Goal: Task Accomplishment & Management: Manage account settings

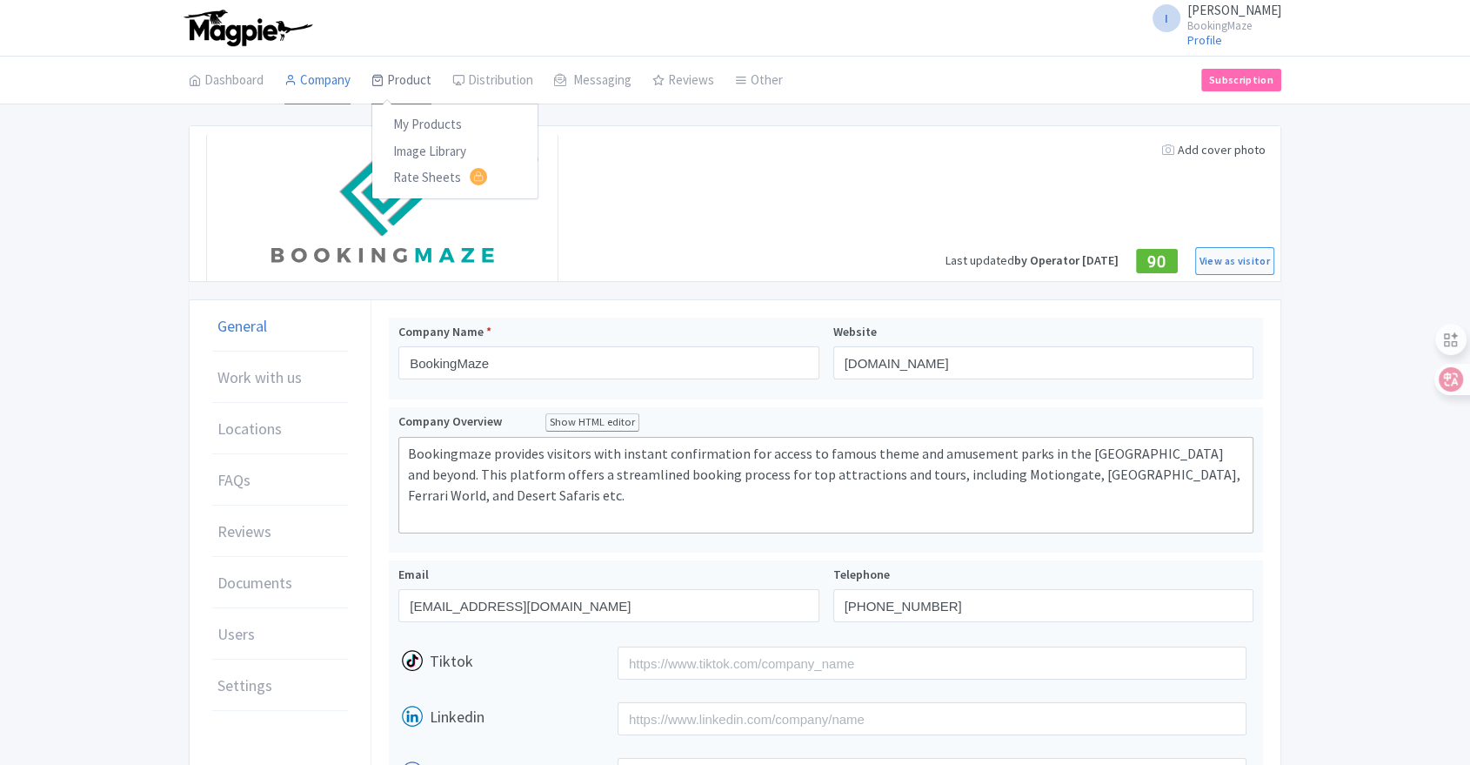
click at [413, 76] on link "Product" at bounding box center [401, 81] width 60 height 49
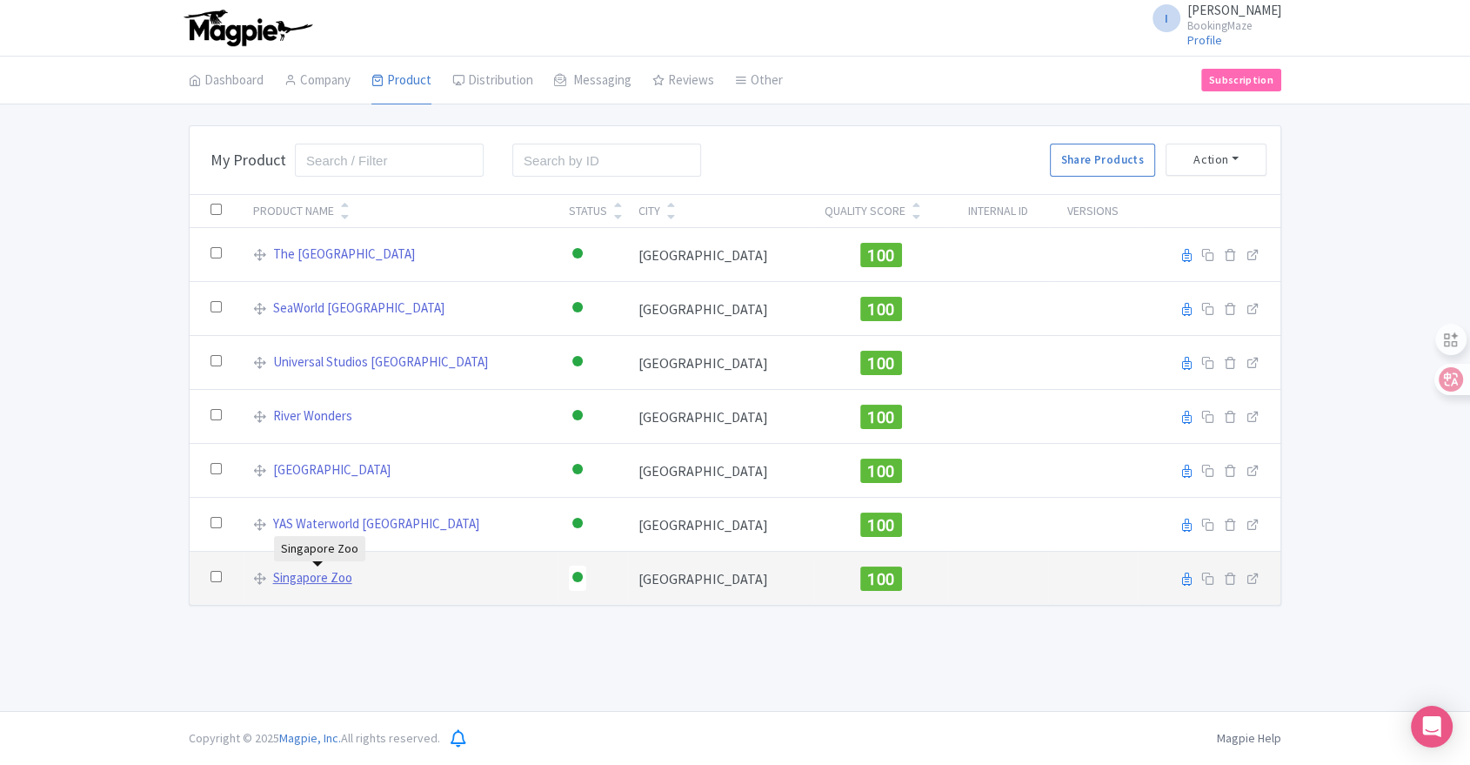
click at [318, 573] on link "Singapore Zoo" at bounding box center [312, 578] width 79 height 20
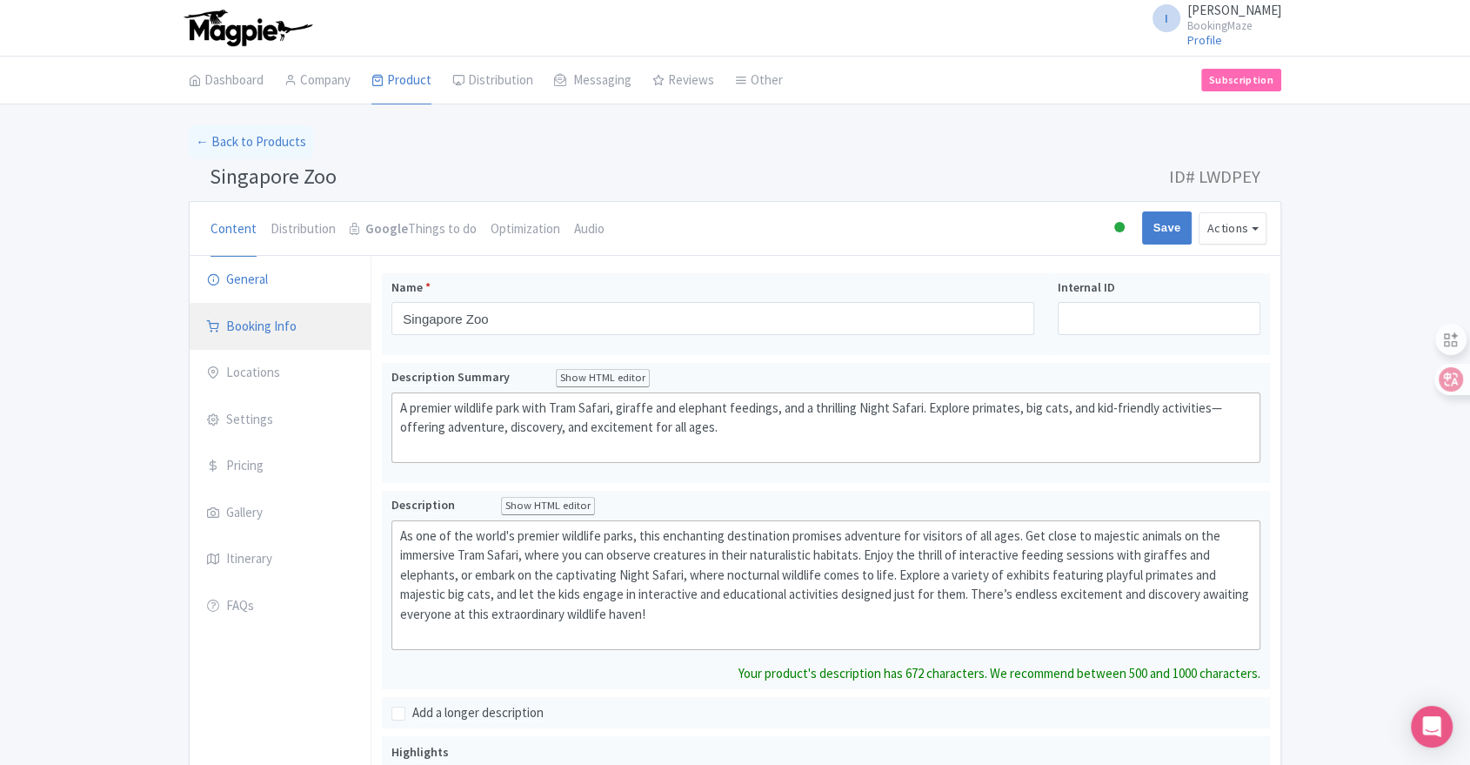
click at [286, 329] on link "Booking Info" at bounding box center [280, 327] width 181 height 49
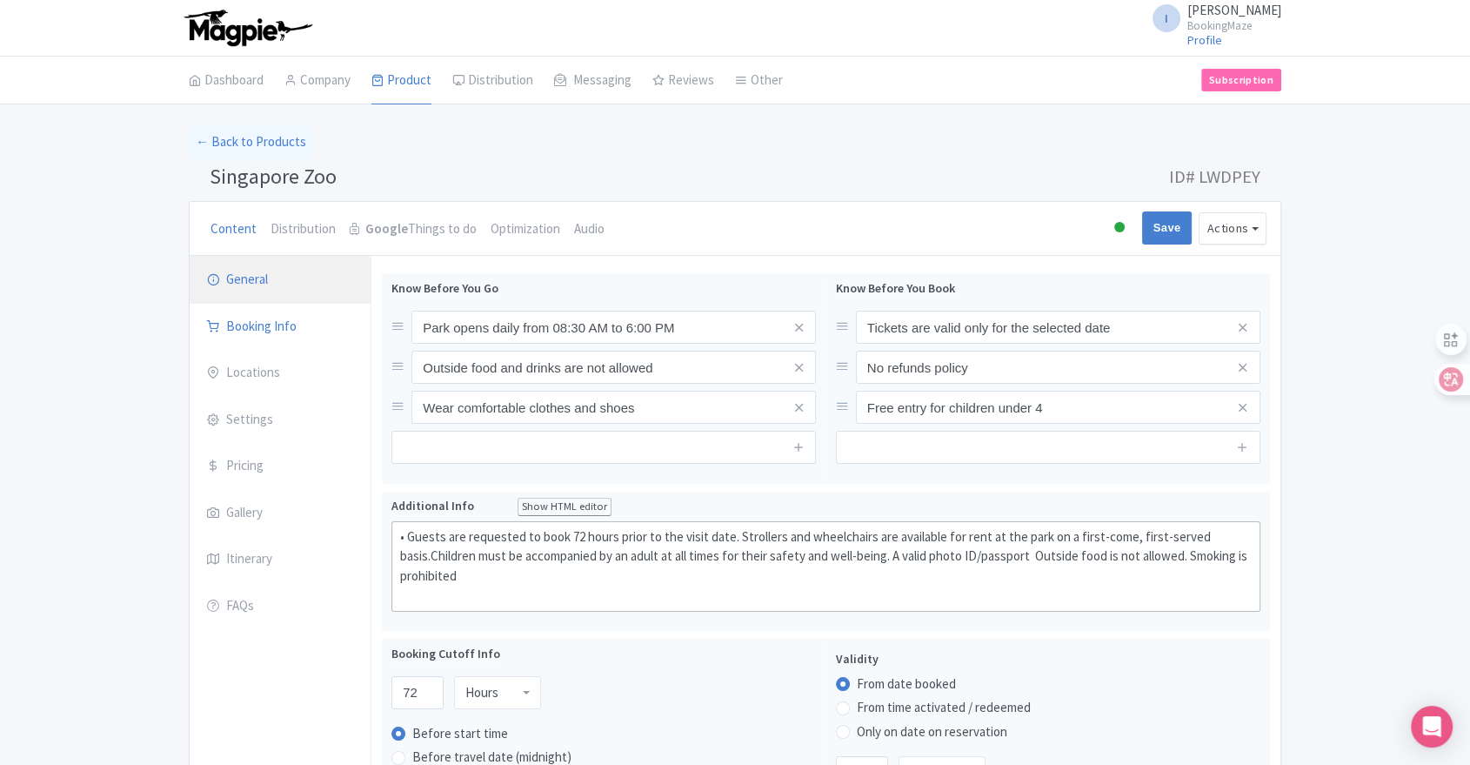
click at [257, 290] on link "General" at bounding box center [280, 280] width 181 height 49
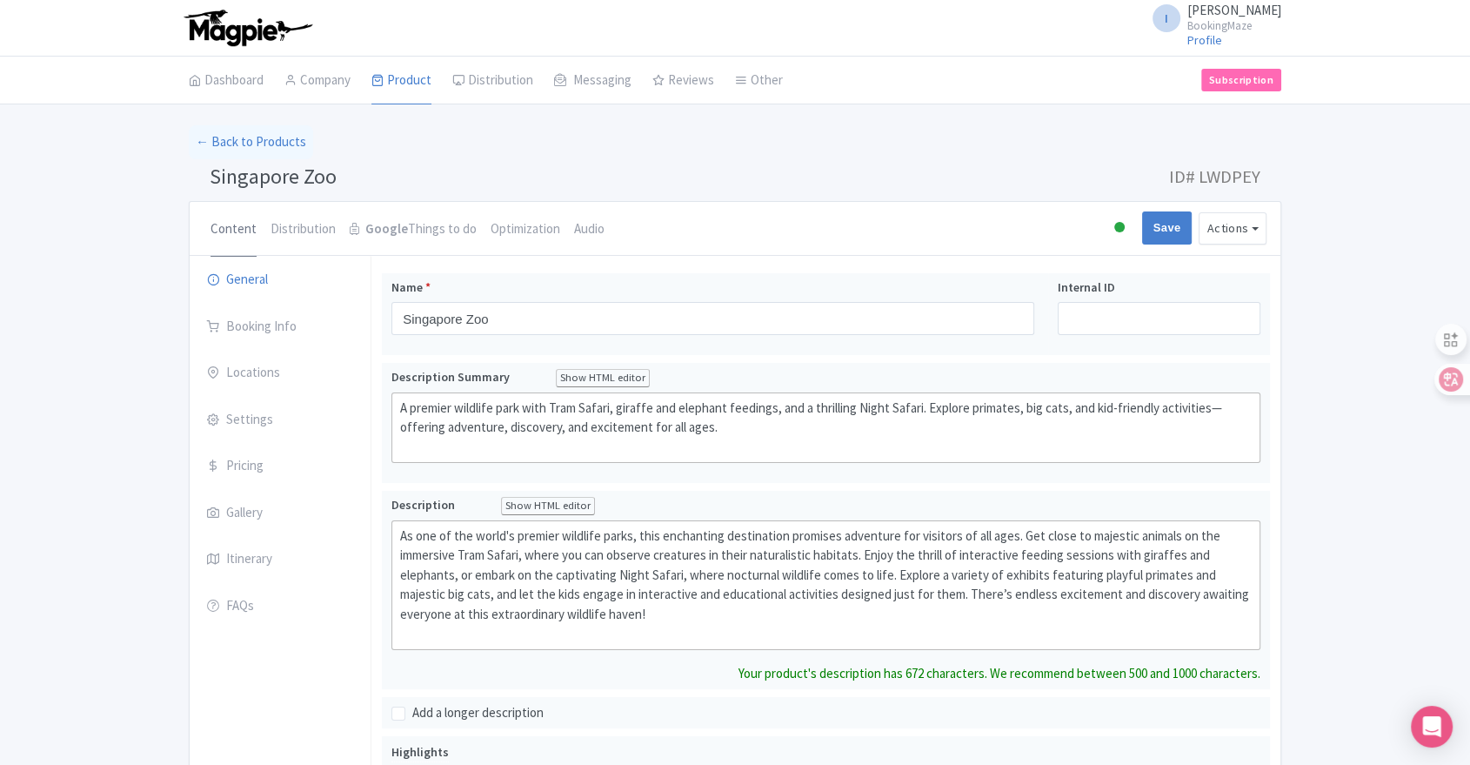
click at [225, 229] on link "Content" at bounding box center [234, 230] width 46 height 56
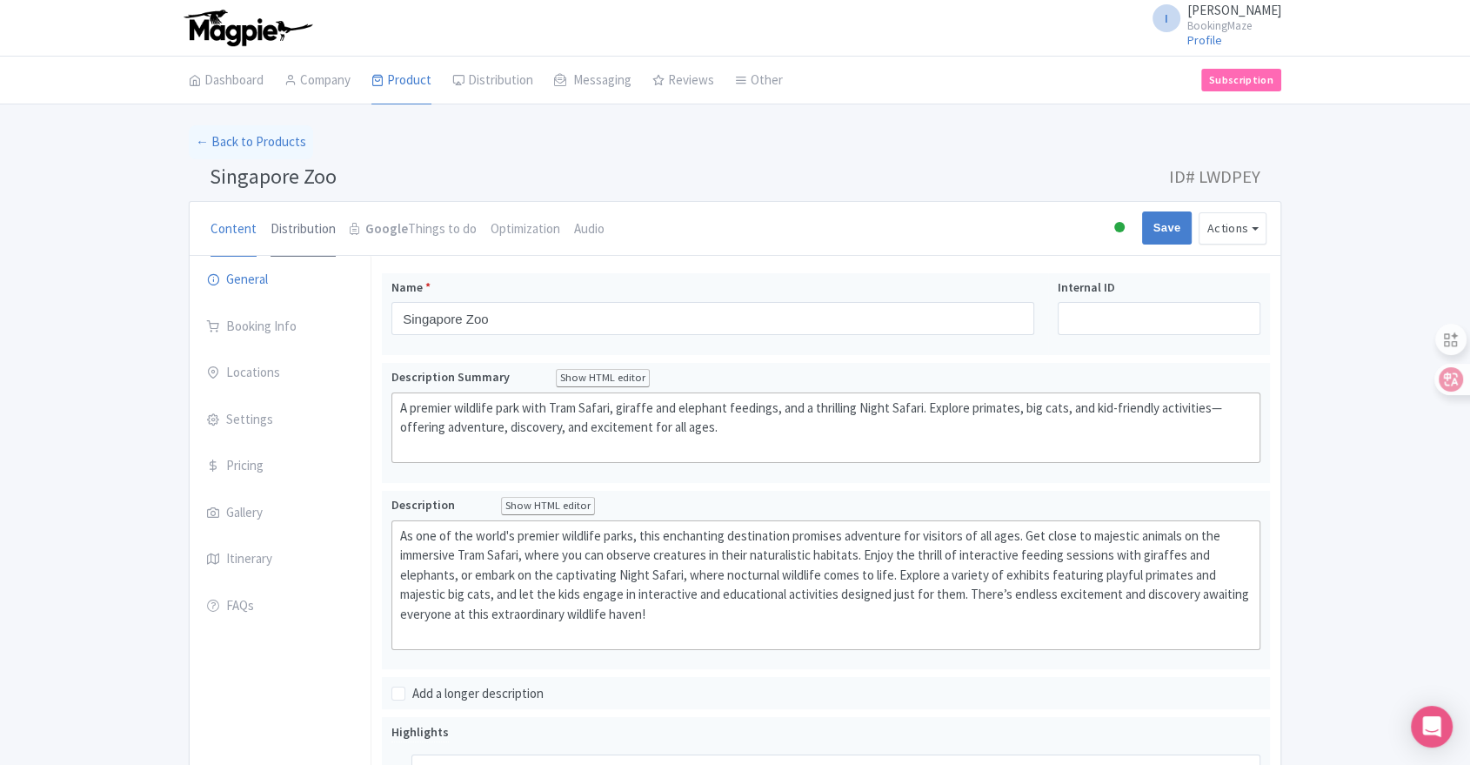
click at [309, 238] on link "Distribution" at bounding box center [303, 230] width 65 height 56
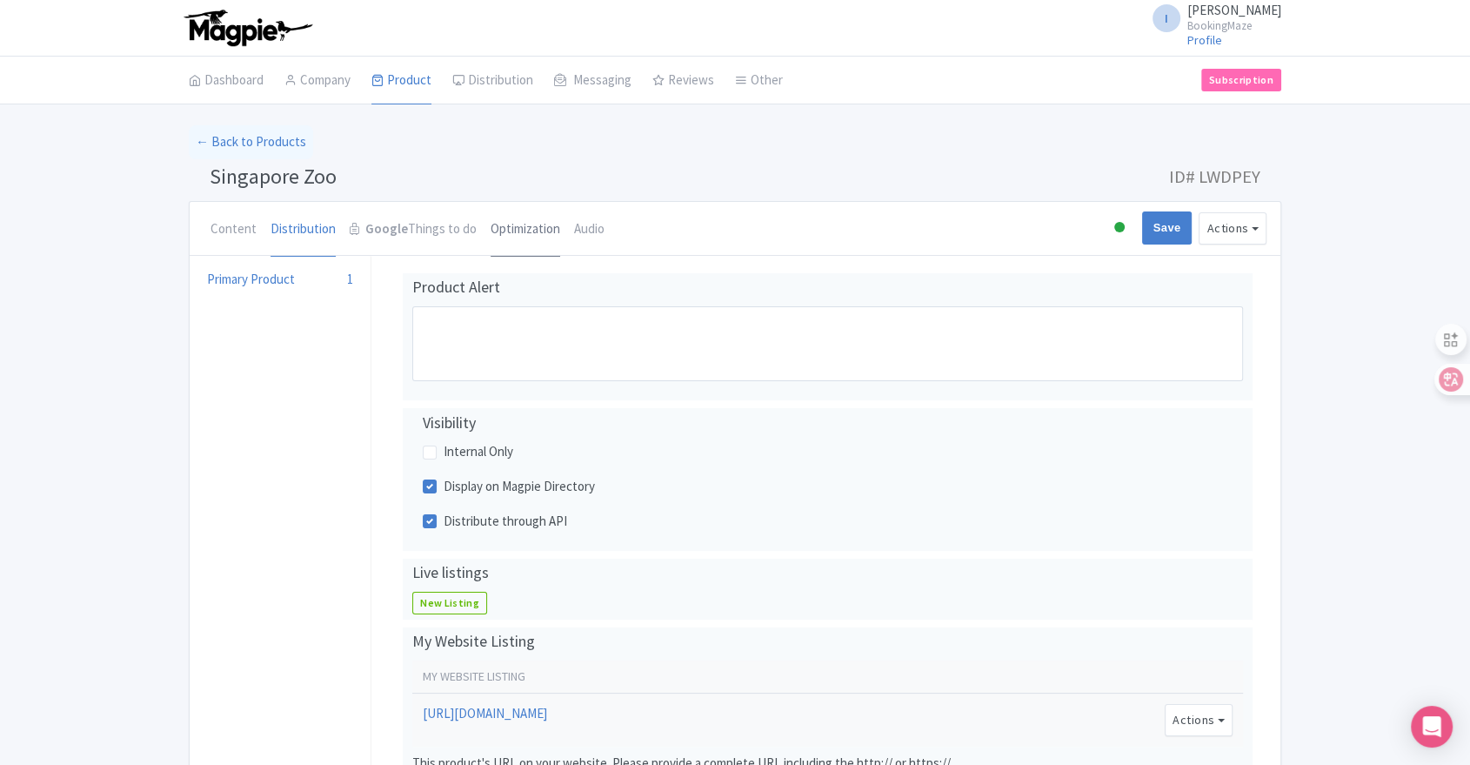
click at [491, 224] on link "Optimization" at bounding box center [526, 230] width 70 height 56
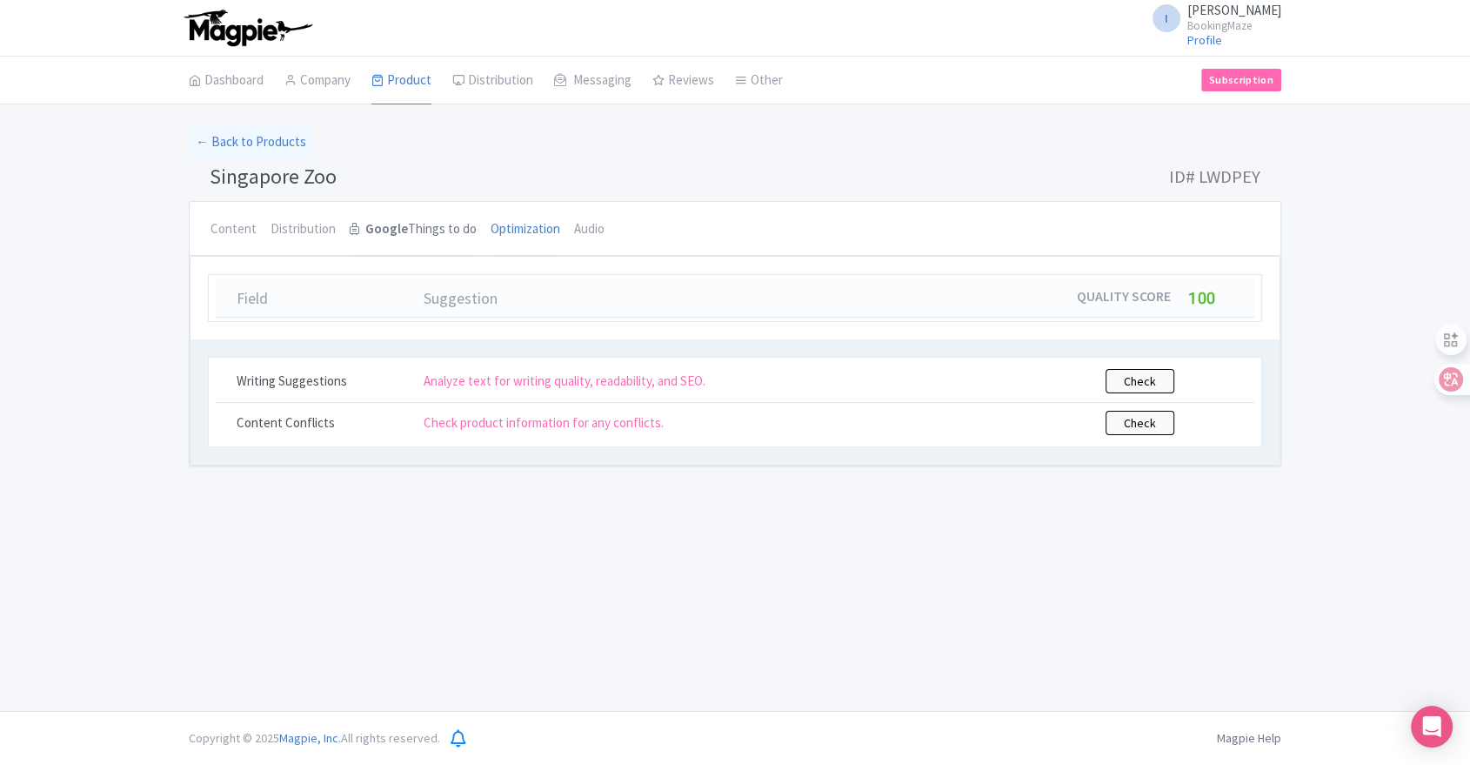
click at [397, 228] on strong "Google" at bounding box center [386, 229] width 43 height 20
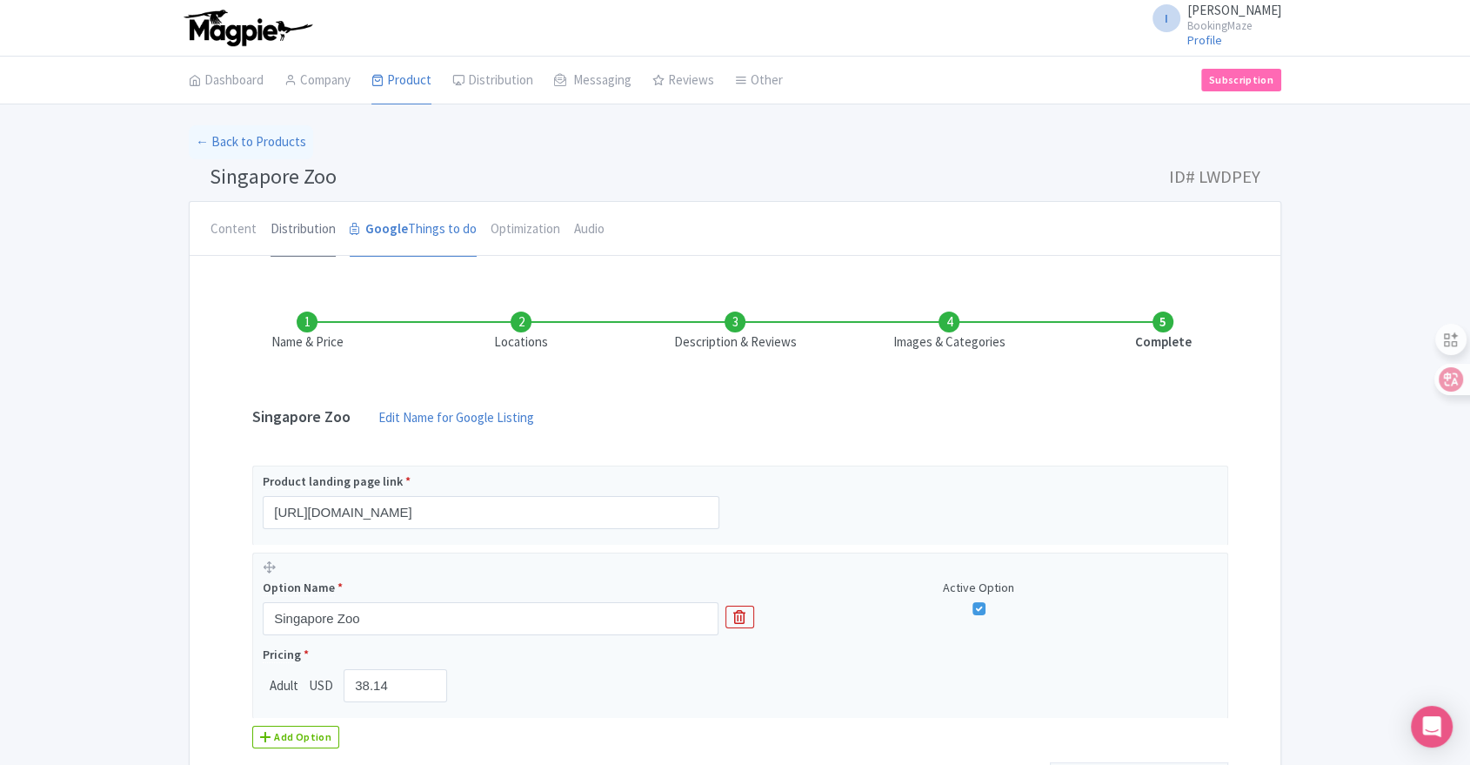
click at [284, 231] on link "Distribution" at bounding box center [303, 230] width 65 height 56
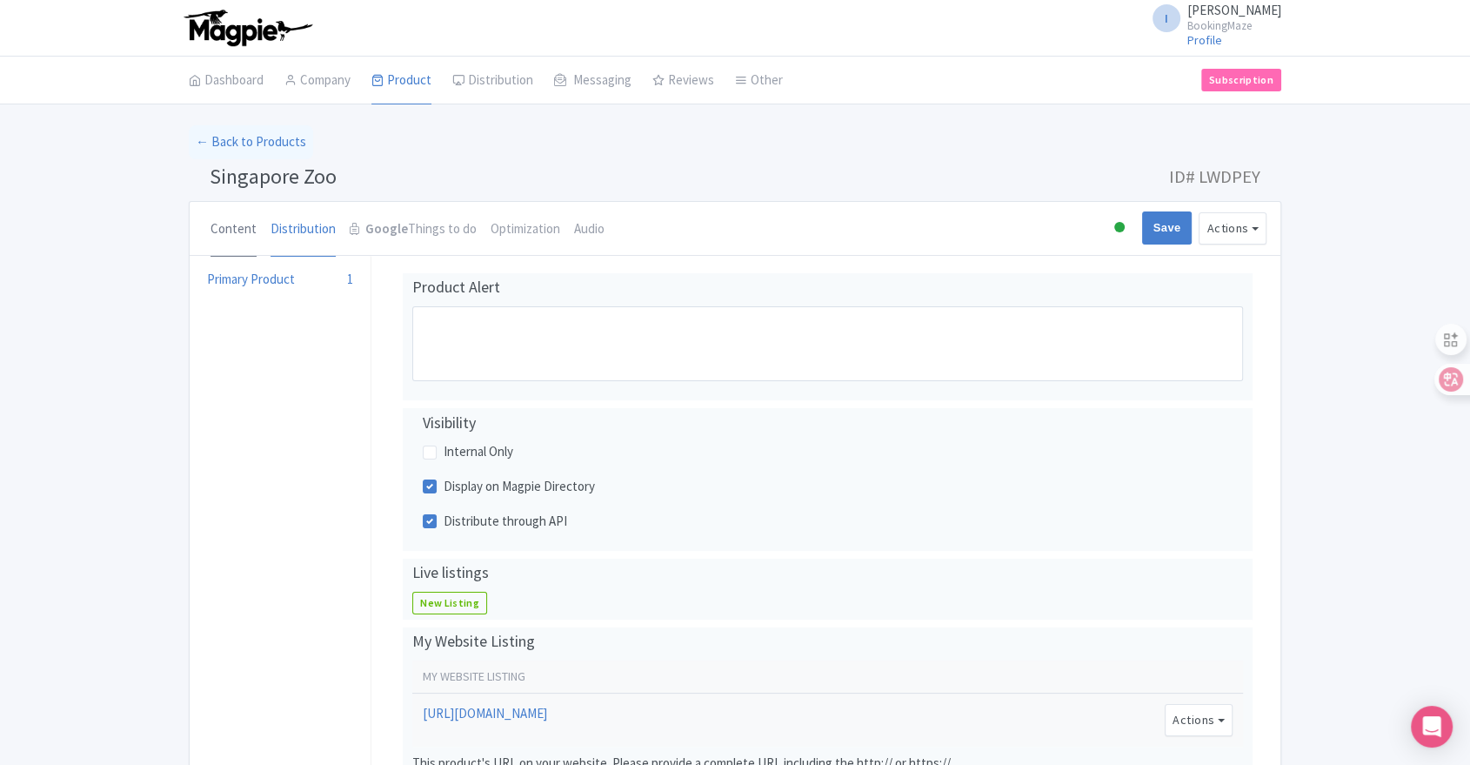
click at [231, 235] on link "Content" at bounding box center [234, 230] width 46 height 56
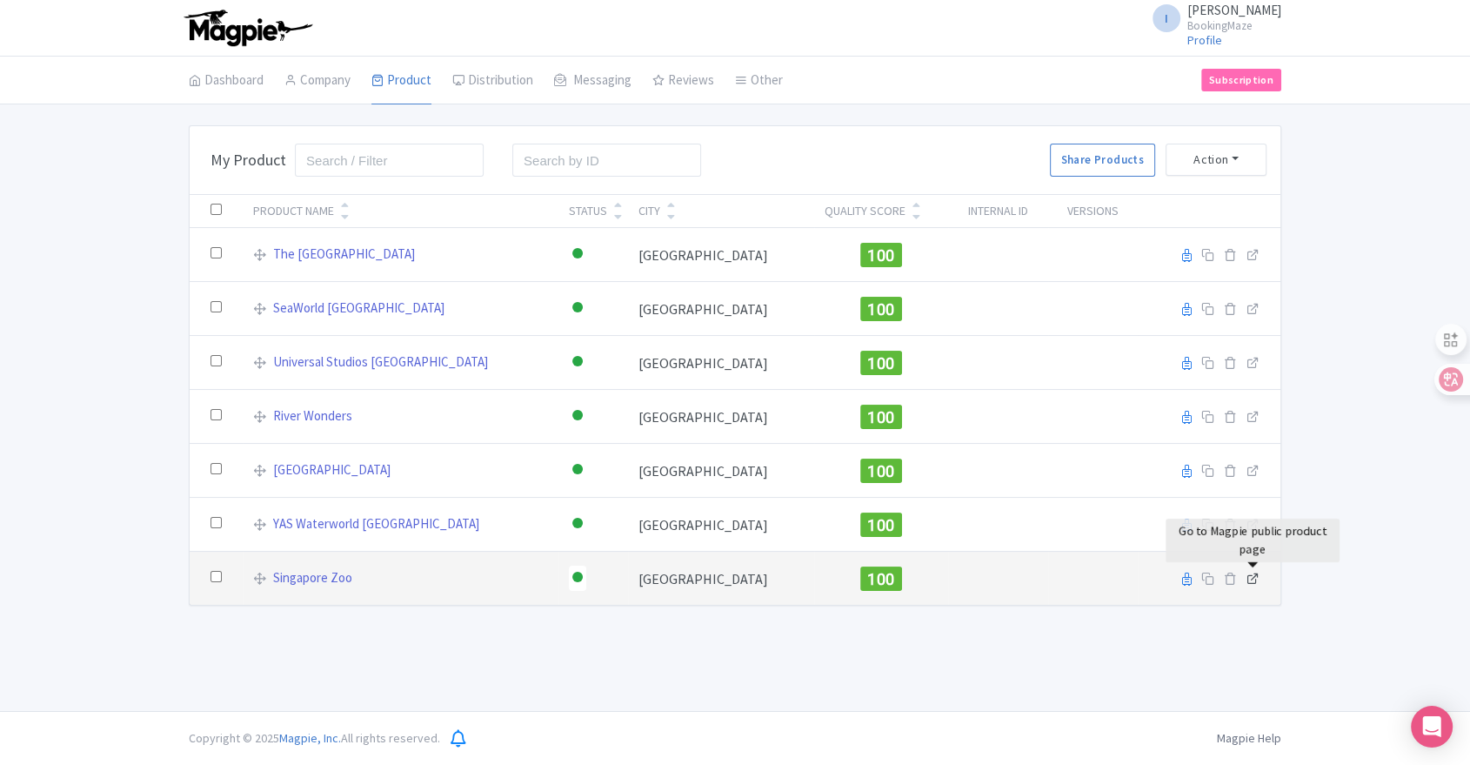
click at [1253, 578] on icon at bounding box center [1253, 578] width 13 height 13
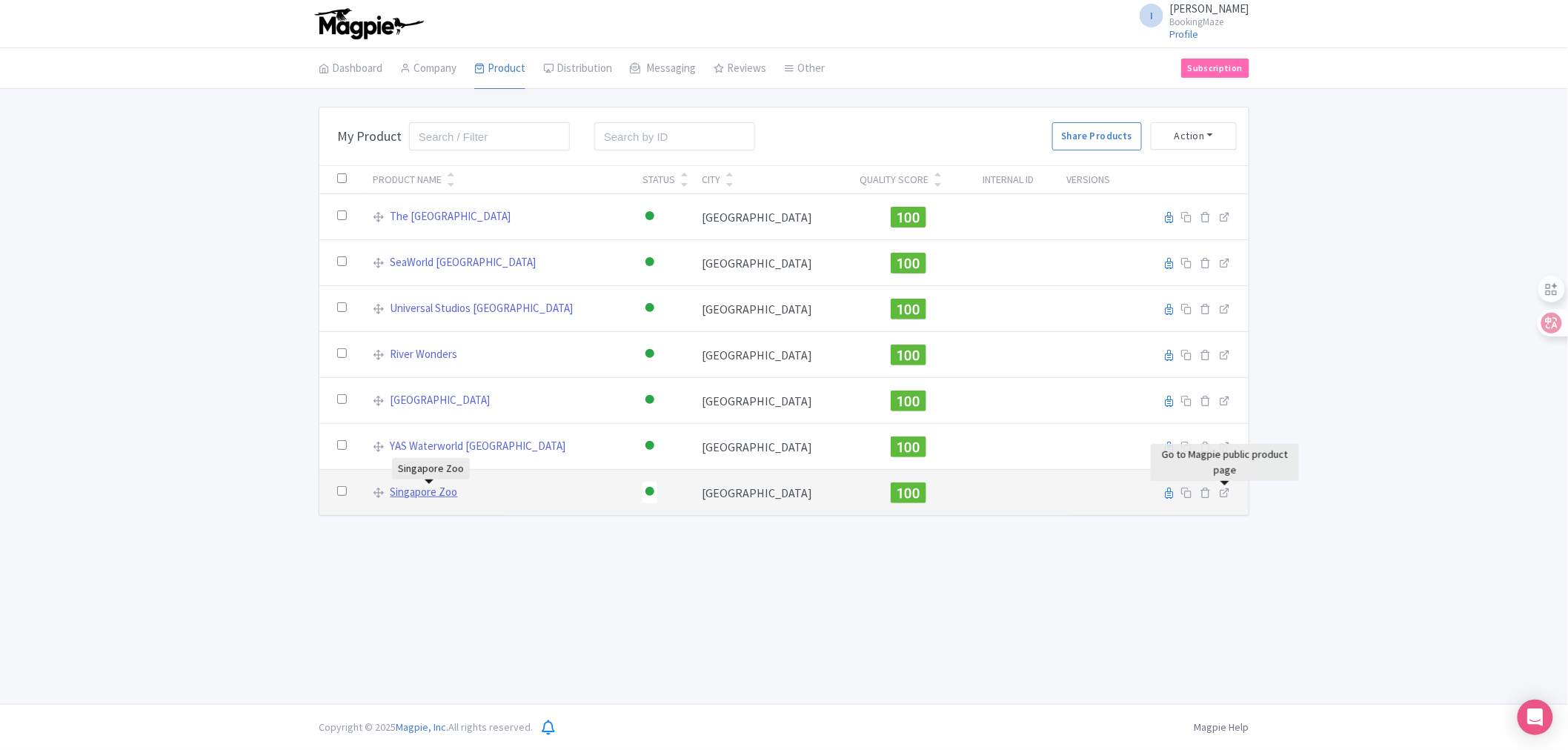
click at [441, 495] on link "Singapore Zoo" at bounding box center [423, 493] width 67 height 17
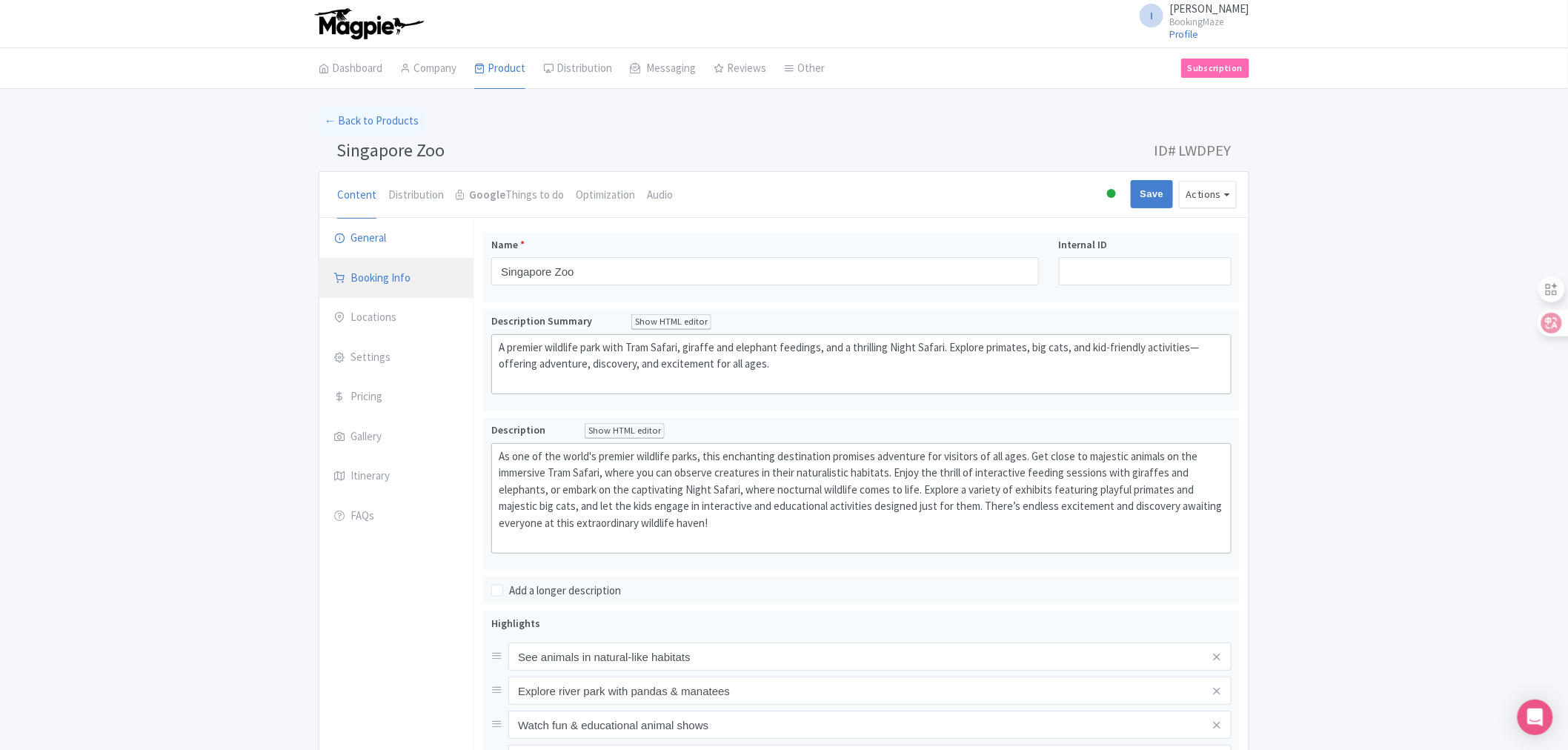
click at [396, 286] on link "Booking Info" at bounding box center [396, 279] width 154 height 42
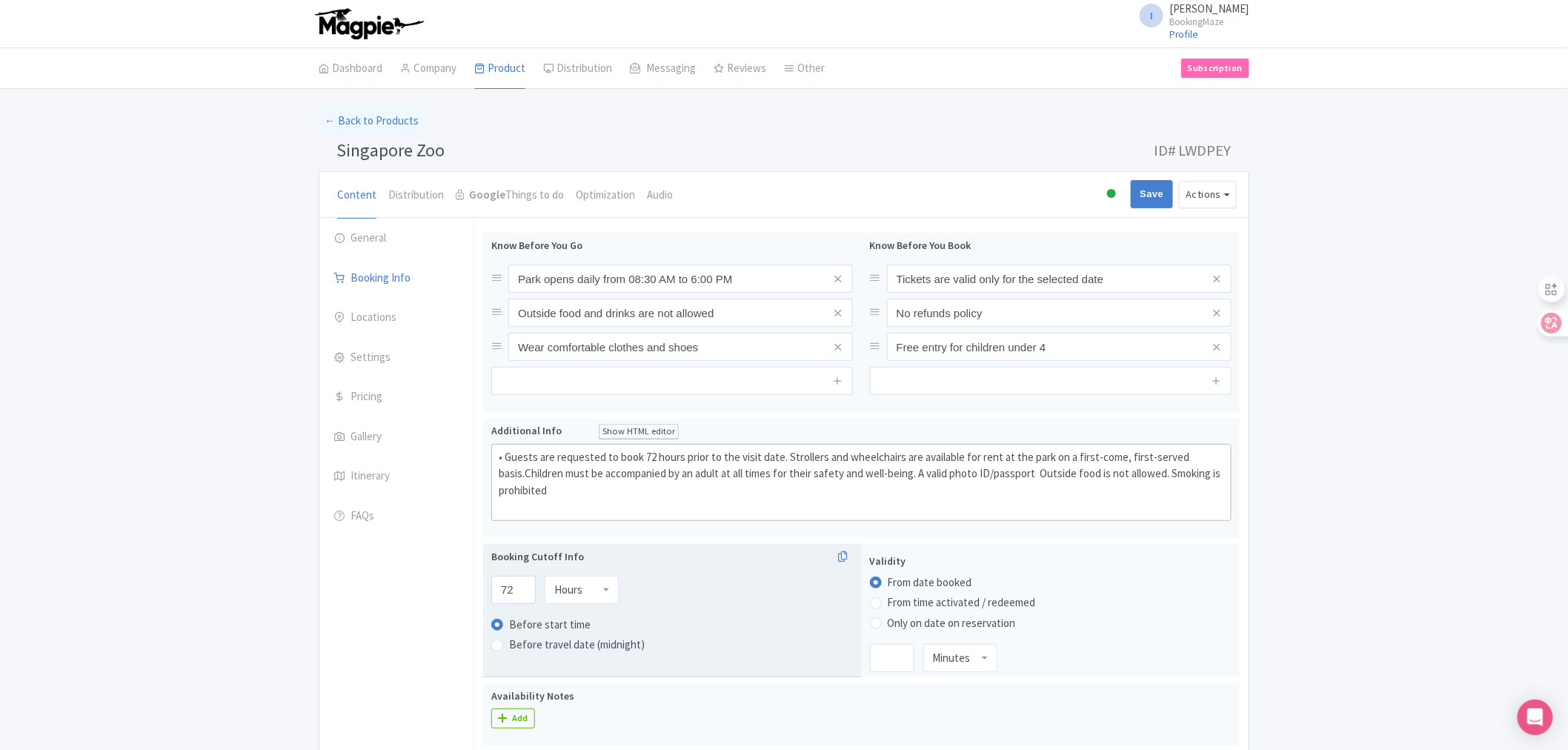
click at [509, 650] on label "Before travel date (midnight)" at bounding box center [577, 645] width 135 height 17
click at [509, 650] on input "Before travel date (midnight)" at bounding box center [516, 643] width 14 height 14
radio input "true"
click at [504, 627] on label "Before start time" at bounding box center [672, 625] width 362 height 18
click at [509, 627] on input "Before start time" at bounding box center [516, 623] width 14 height 14
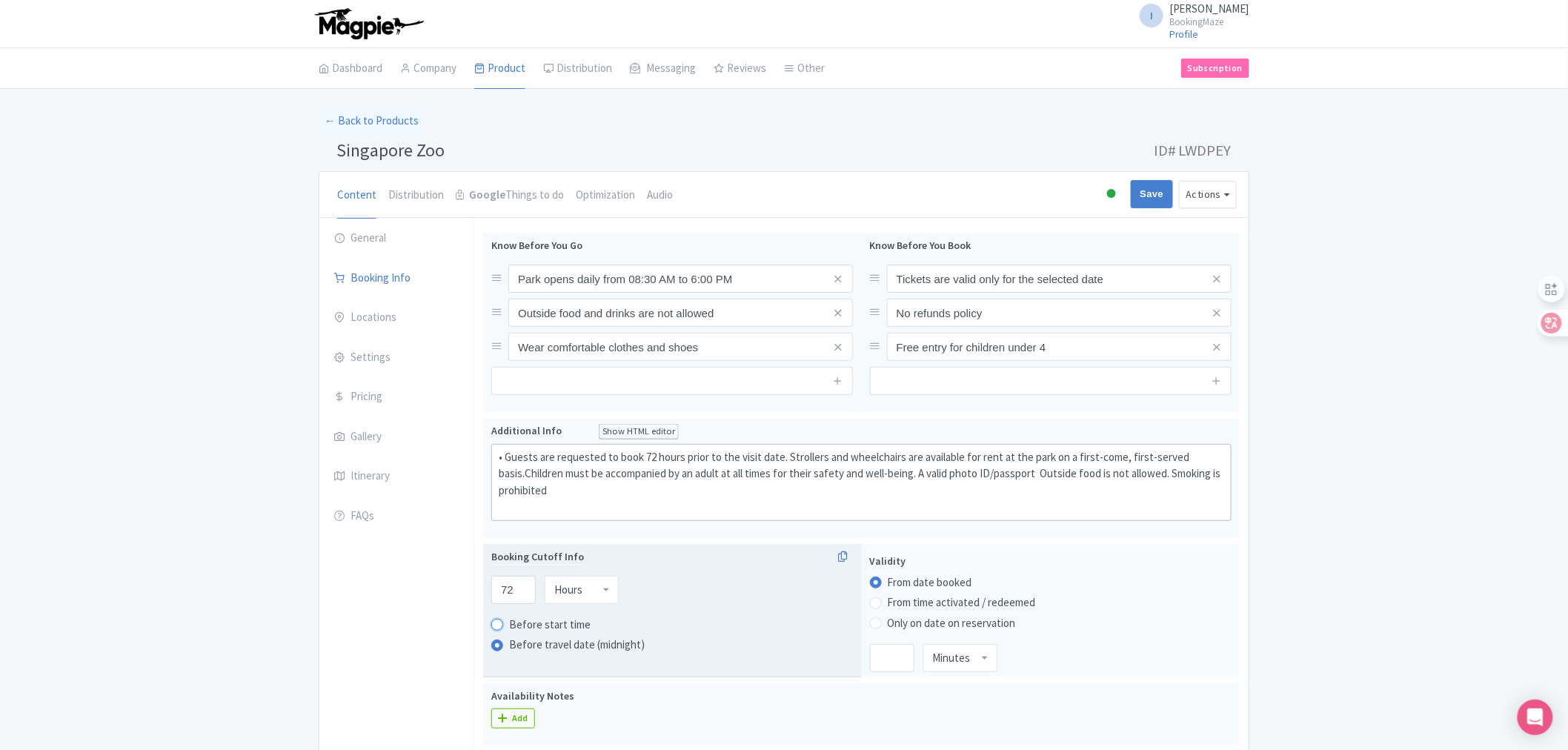
radio input "true"
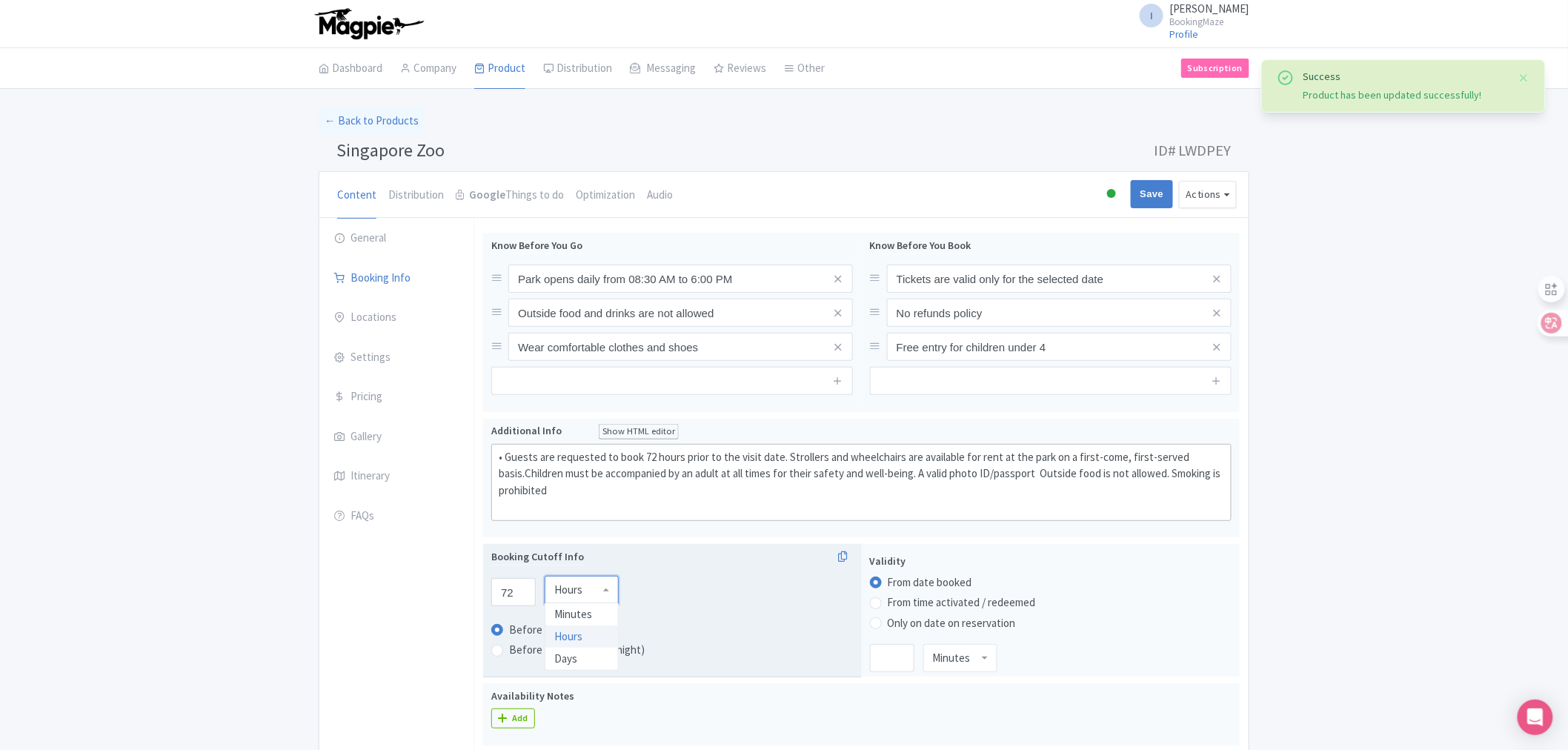
click at [595, 593] on div "Hours" at bounding box center [581, 590] width 74 height 28
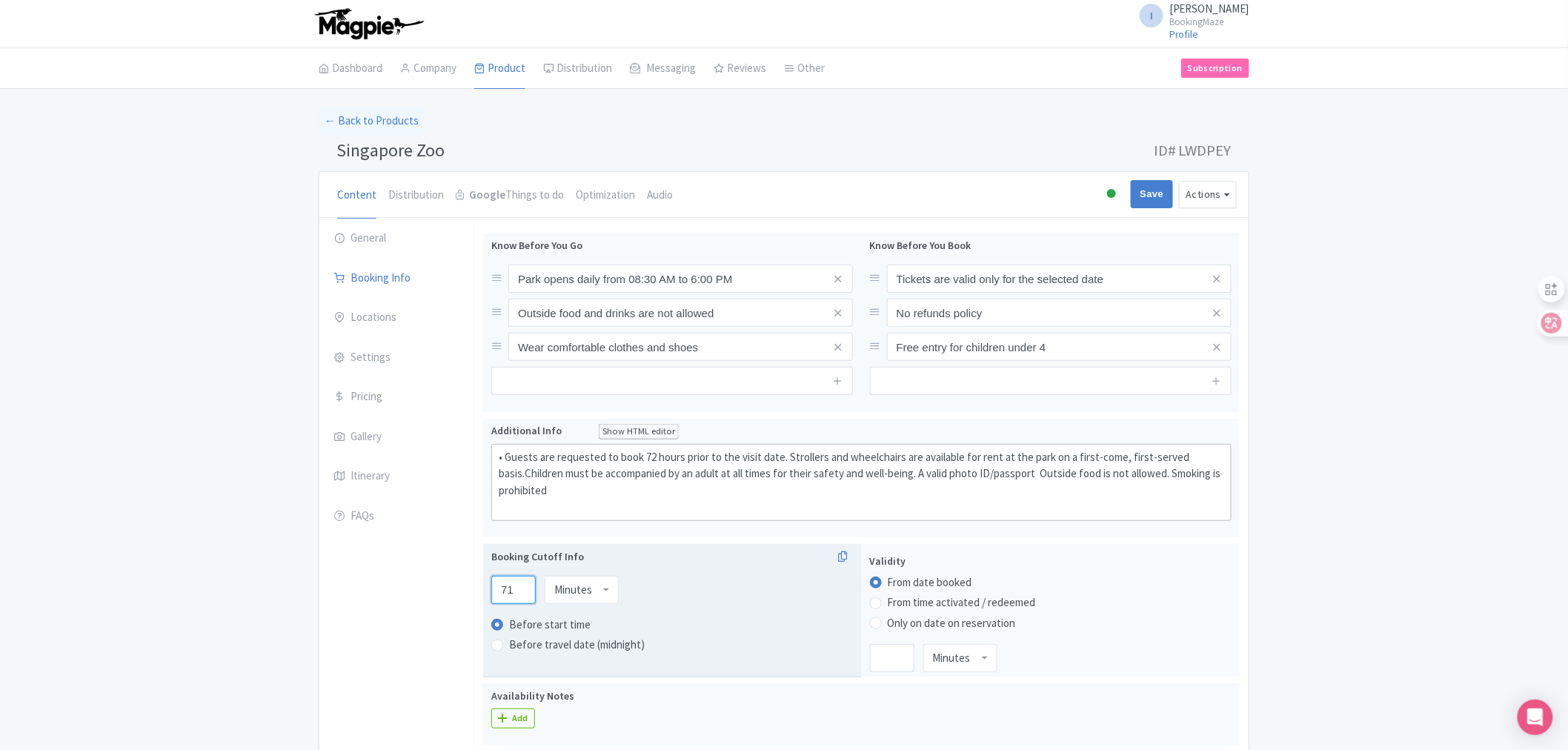
click at [519, 594] on input "71" at bounding box center [514, 590] width 44 height 28
click at [519, 594] on input "70" at bounding box center [514, 590] width 44 height 28
click at [519, 594] on input "69" at bounding box center [514, 590] width 44 height 28
click at [511, 596] on input "69" at bounding box center [514, 590] width 44 height 28
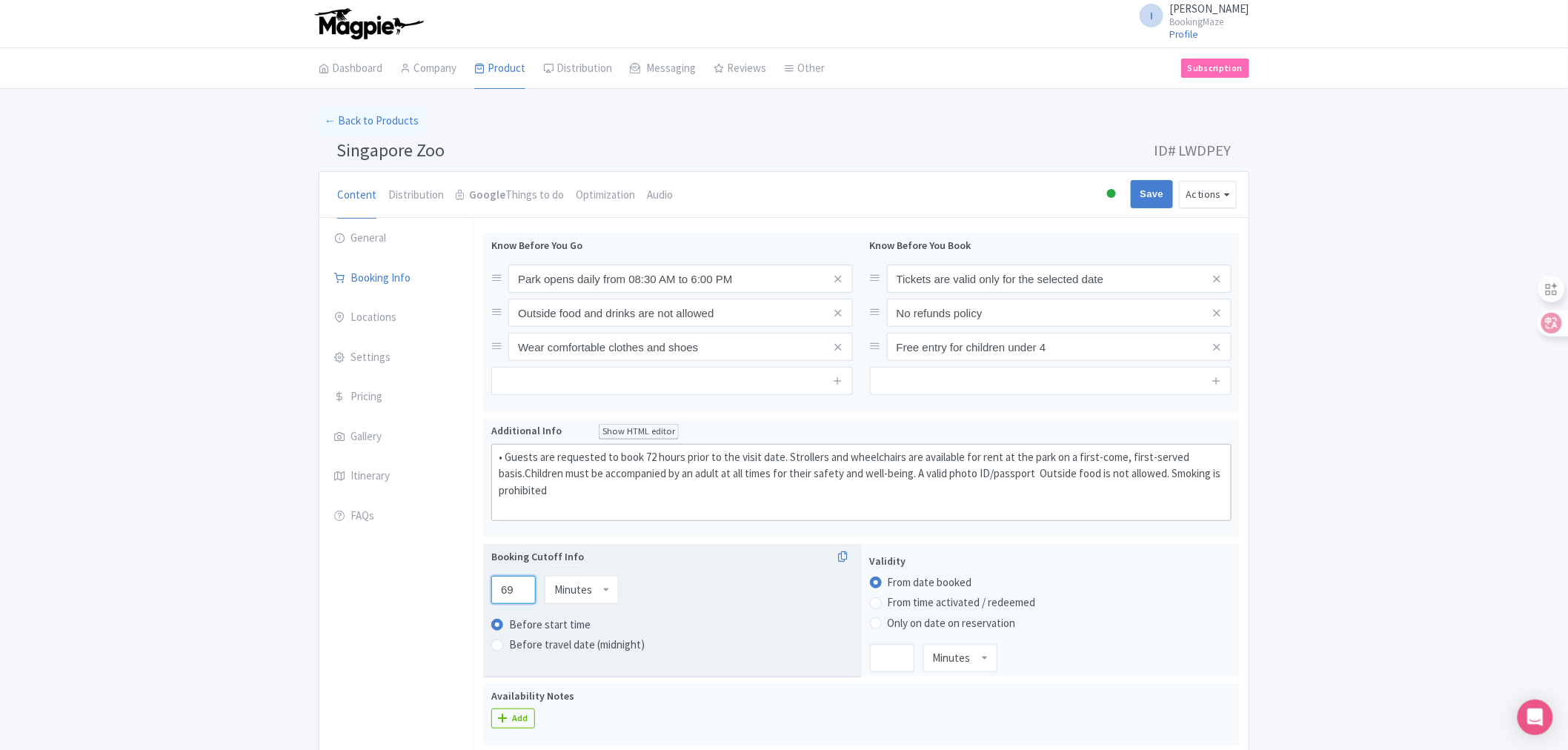
click at [511, 596] on input "69" at bounding box center [514, 590] width 44 height 28
click at [755, 628] on label "Before start time" at bounding box center [672, 625] width 362 height 18
click at [524, 628] on input "Before start time" at bounding box center [516, 623] width 14 height 14
click at [508, 594] on input "10" at bounding box center [514, 590] width 44 height 28
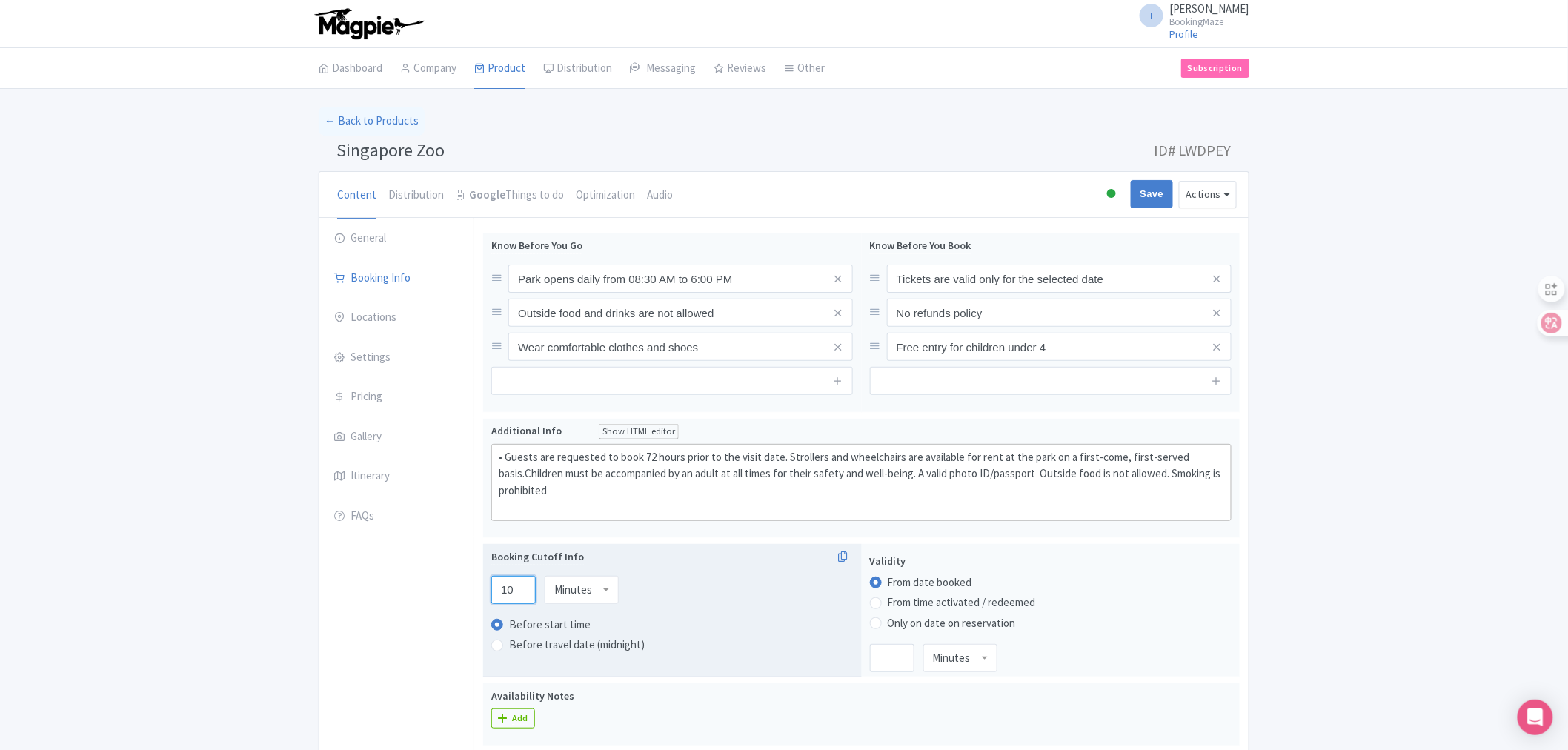
click at [508, 594] on input "10" at bounding box center [514, 590] width 44 height 28
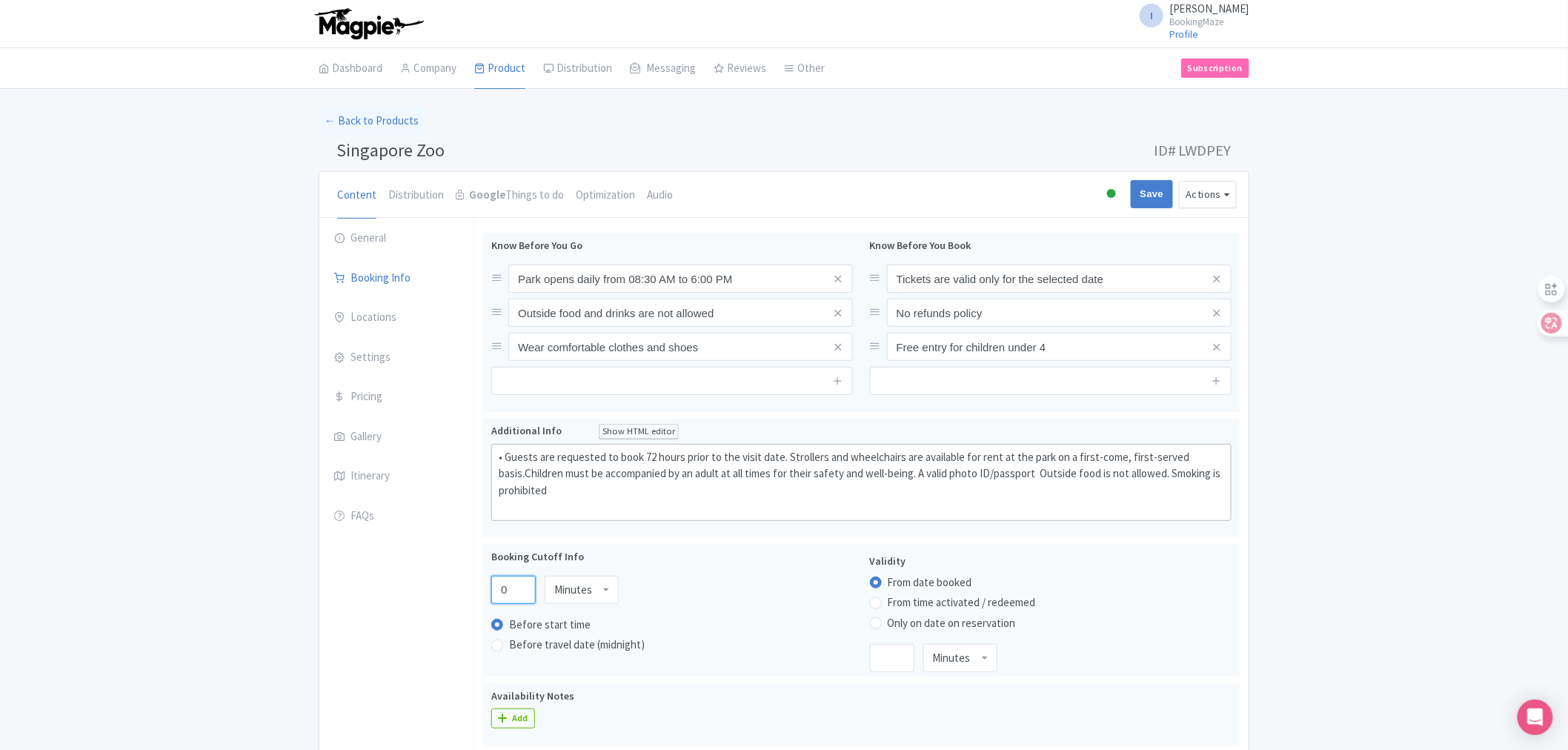
type input "0"
click at [1317, 626] on div "Success Data saved automatically ← Back to Products Singapore Zoo ID# LWDPEY Co…" at bounding box center [784, 661] width 1568 height 1109
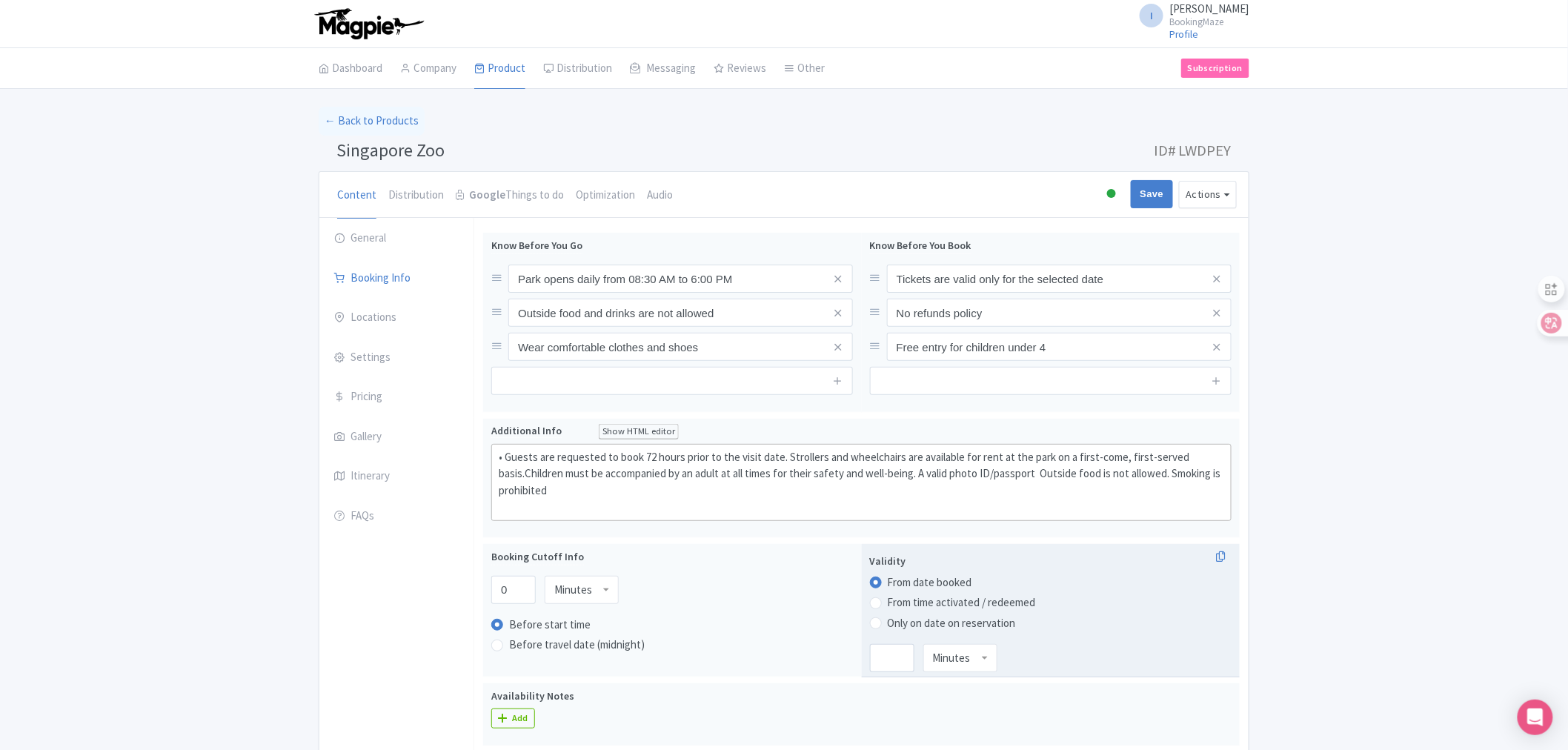
click at [876, 629] on label "Only on date on reservation" at bounding box center [1050, 623] width 362 height 18
click at [887, 629] on input "Only on date on reservation" at bounding box center [894, 621] width 14 height 14
radio input "true"
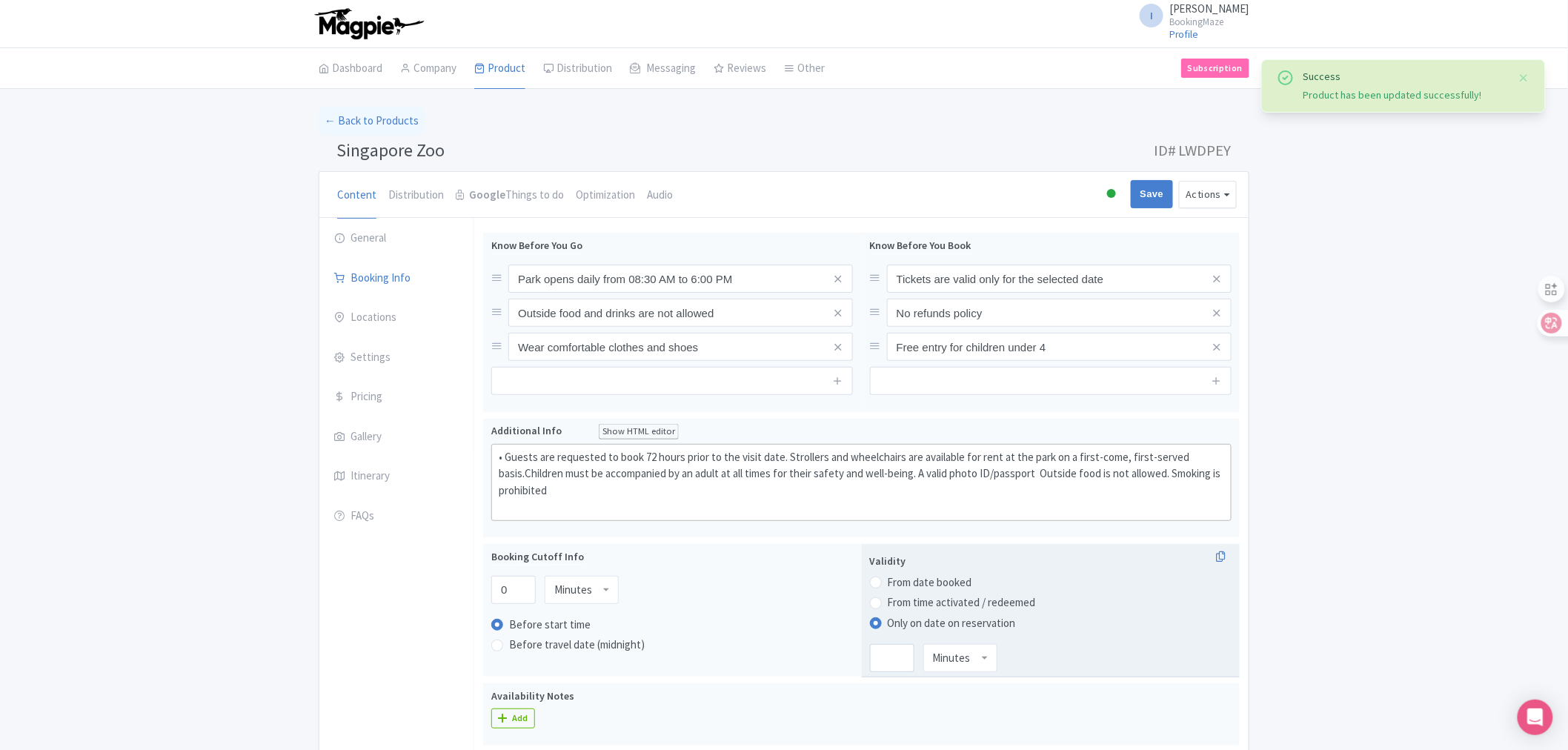
click at [887, 586] on label "From date booked" at bounding box center [929, 583] width 84 height 17
click at [887, 586] on input "From date booked" at bounding box center [894, 580] width 14 height 14
radio input "true"
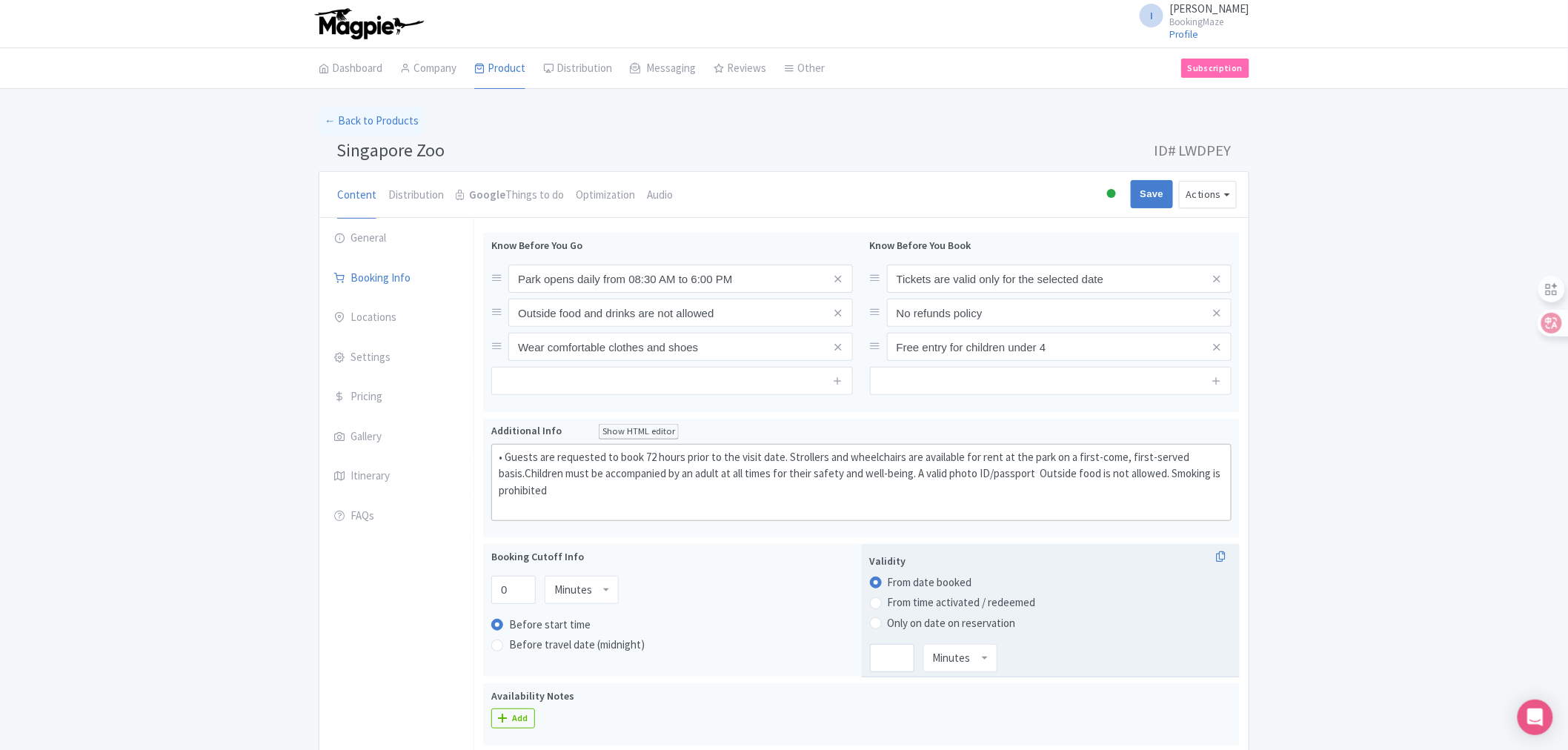
click at [887, 627] on label "Only on date on reservation" at bounding box center [951, 624] width 128 height 17
click at [887, 627] on input "Only on date on reservation" at bounding box center [894, 621] width 14 height 14
radio input "true"
click at [976, 664] on div "Minutes" at bounding box center [960, 658] width 74 height 28
click at [889, 664] on input "number" at bounding box center [892, 658] width 44 height 28
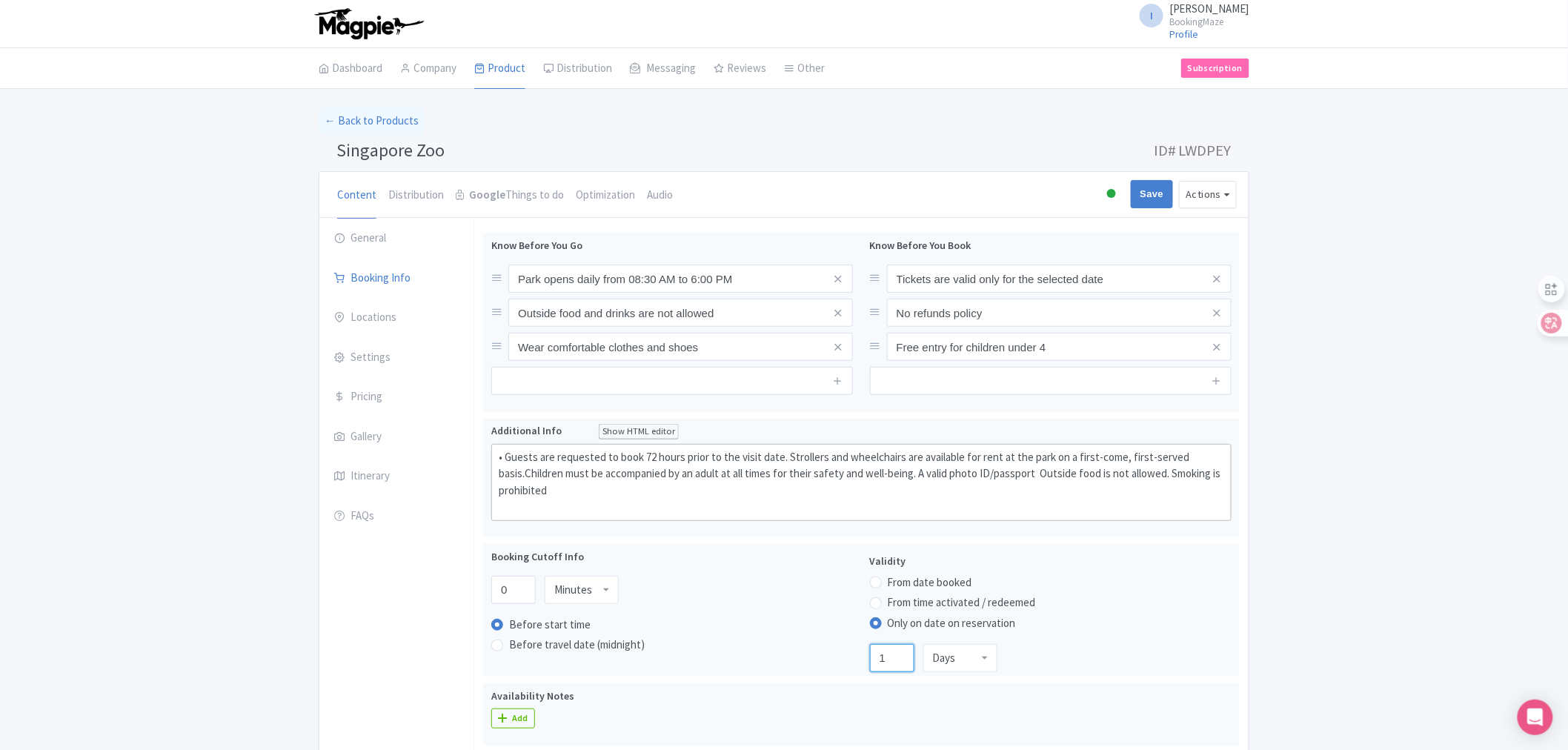
type input "1"
click at [1367, 617] on div "Success Product has been updated successfully! ← Back to Products Singapore Zoo…" at bounding box center [784, 661] width 1568 height 1109
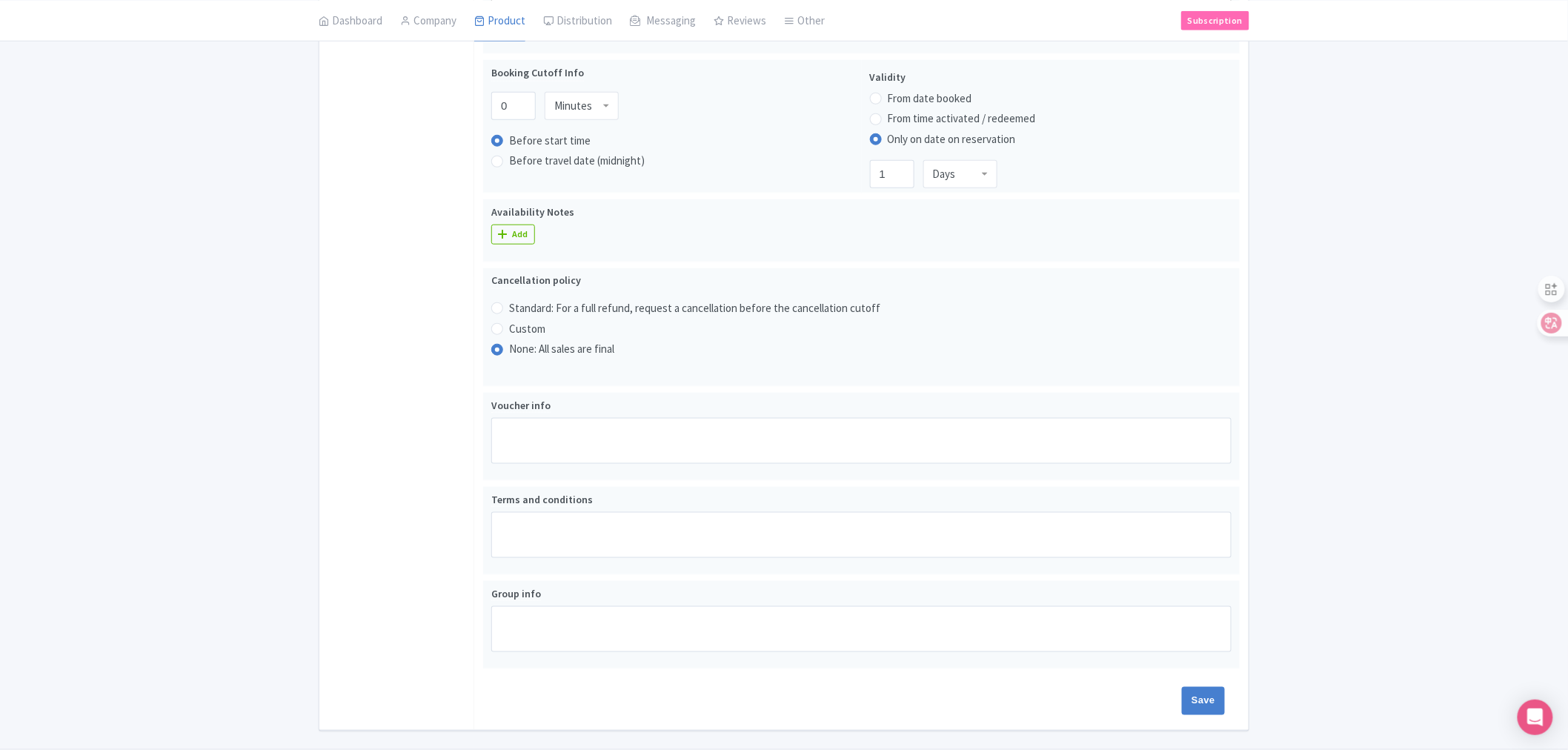
scroll to position [528, 0]
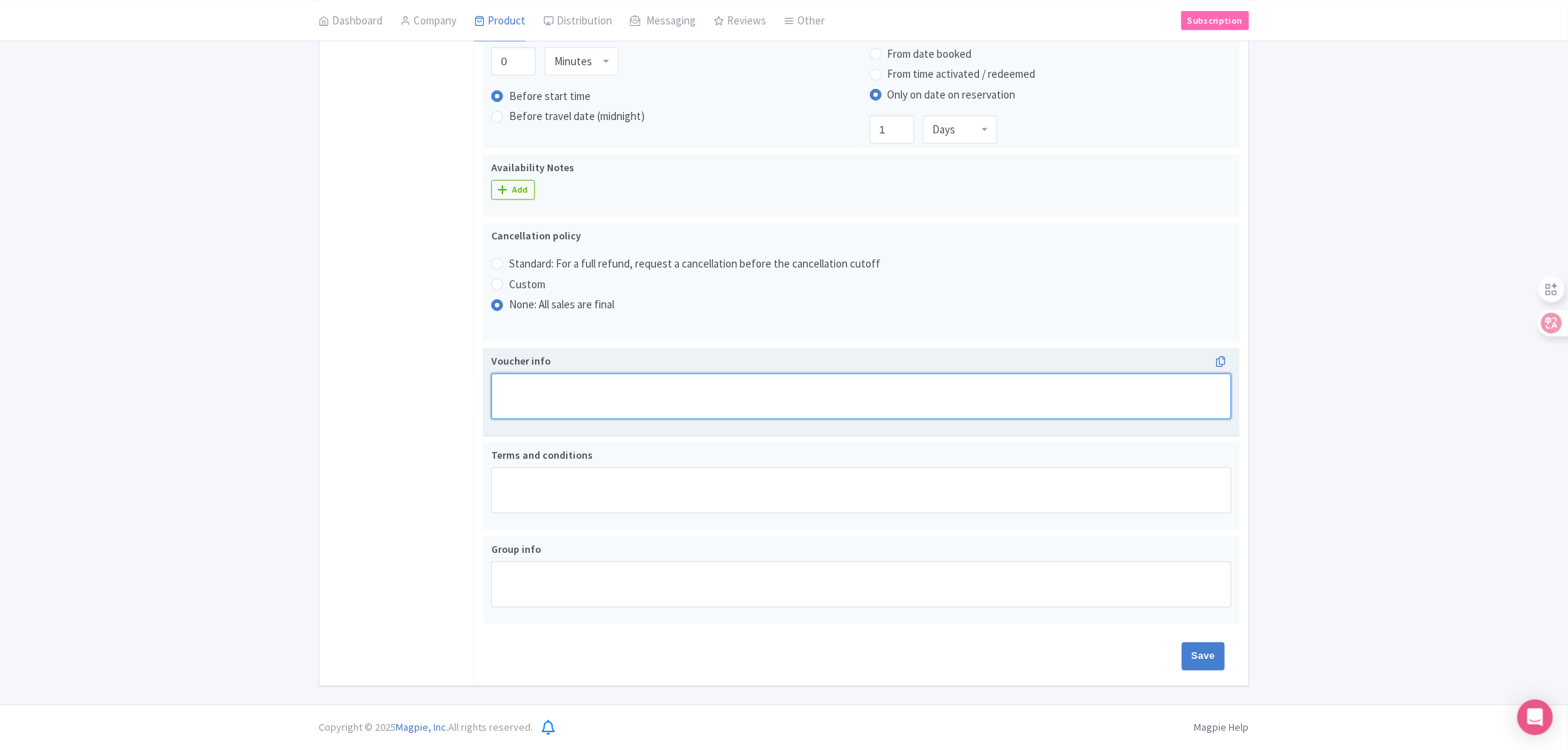
click at [695, 404] on textarea "Voucher info" at bounding box center [861, 396] width 740 height 46
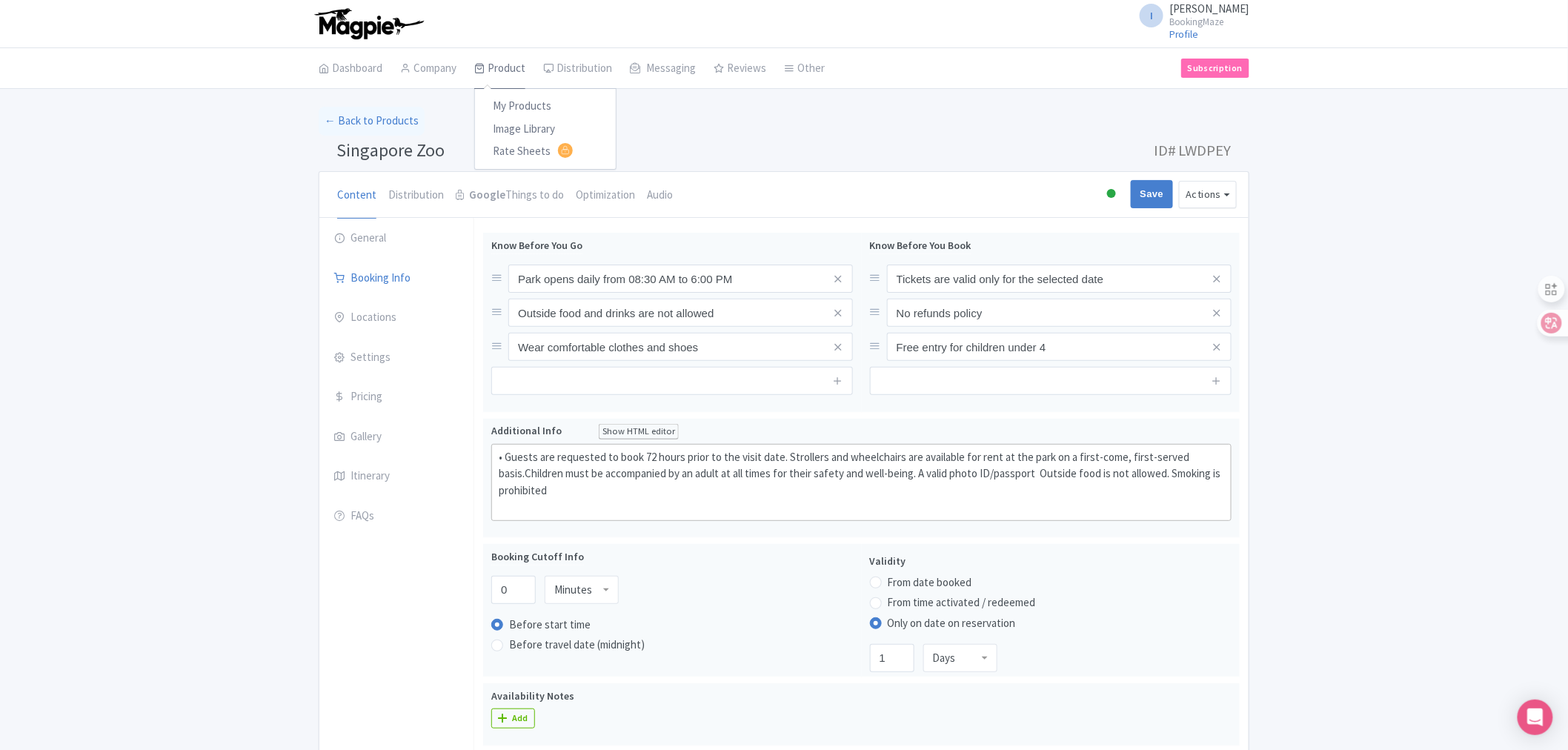
click at [506, 72] on link "Product" at bounding box center [500, 69] width 51 height 42
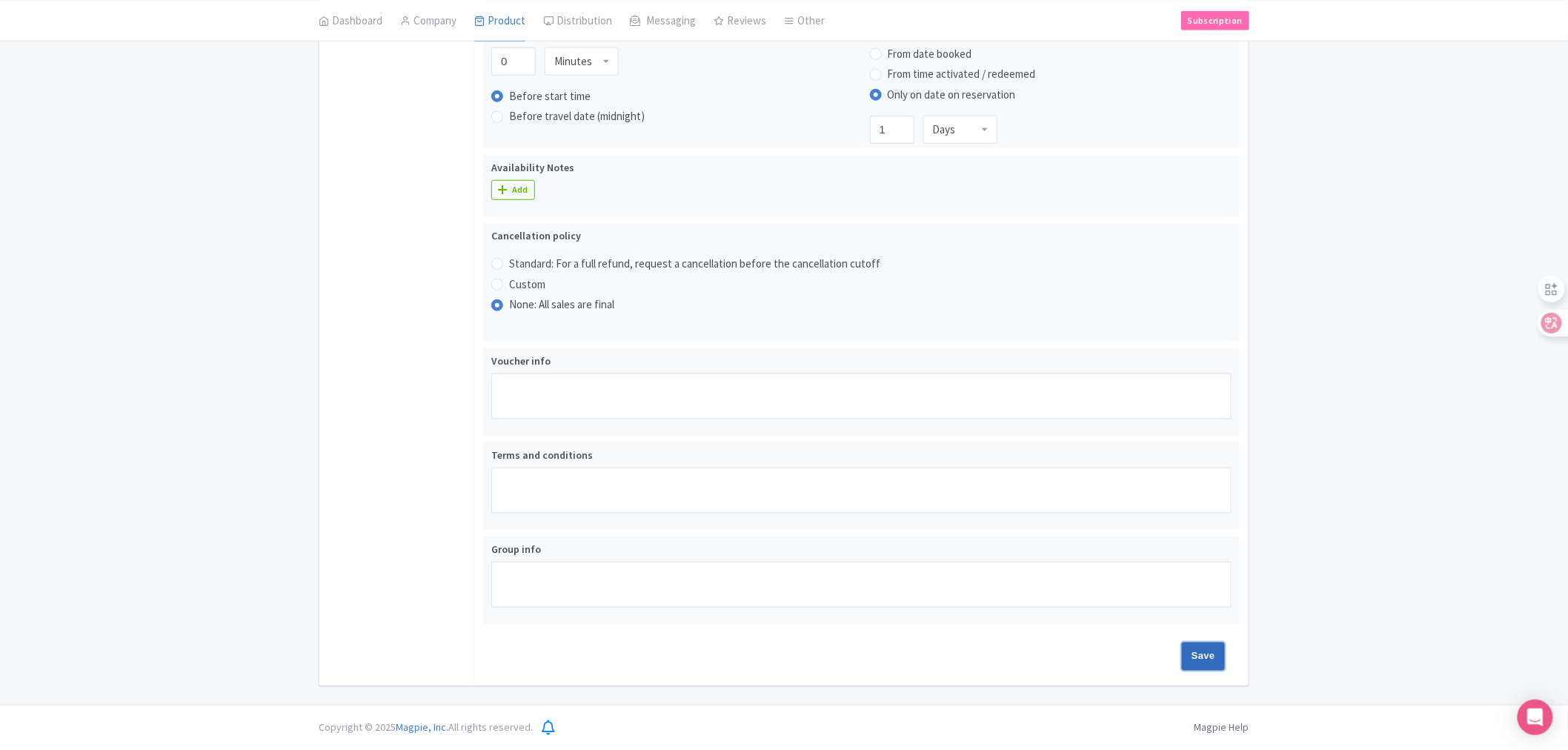
click at [1198, 663] on input "Save" at bounding box center [1203, 656] width 43 height 28
type input "Update Product"
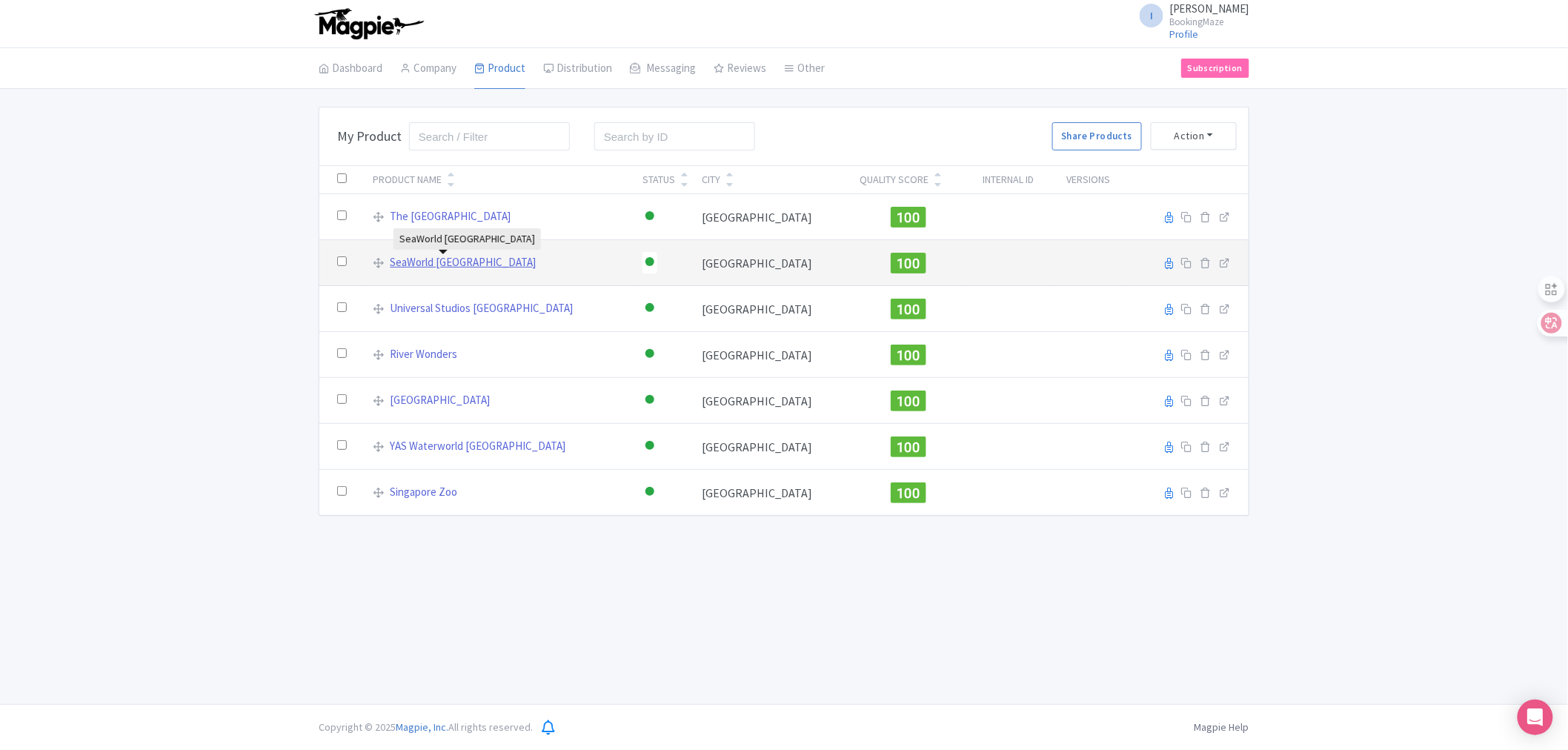
click at [465, 265] on link "SeaWorld Abu Dhabi" at bounding box center [462, 262] width 146 height 17
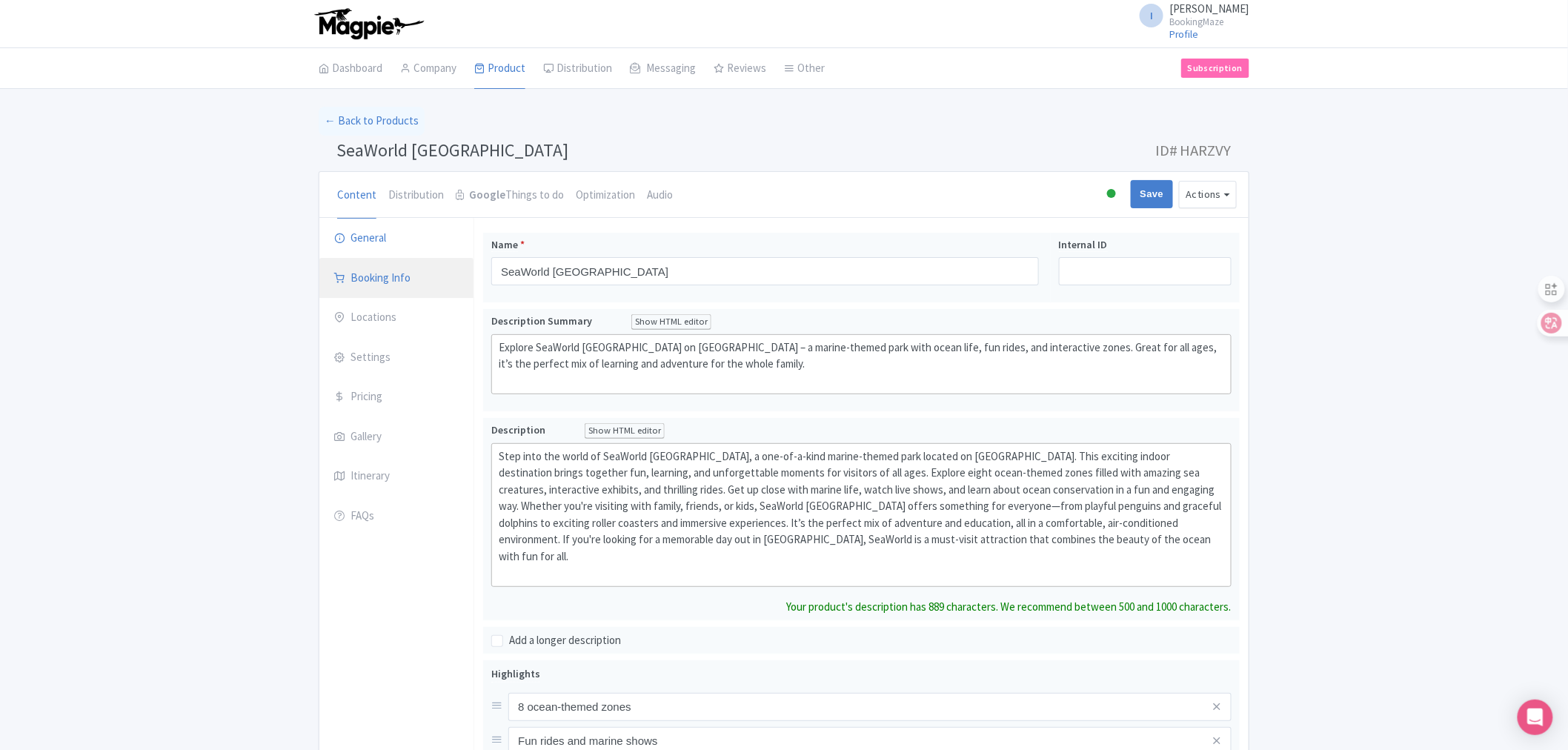
click at [397, 291] on link "Booking Info" at bounding box center [396, 279] width 154 height 42
